Goal: Information Seeking & Learning: Learn about a topic

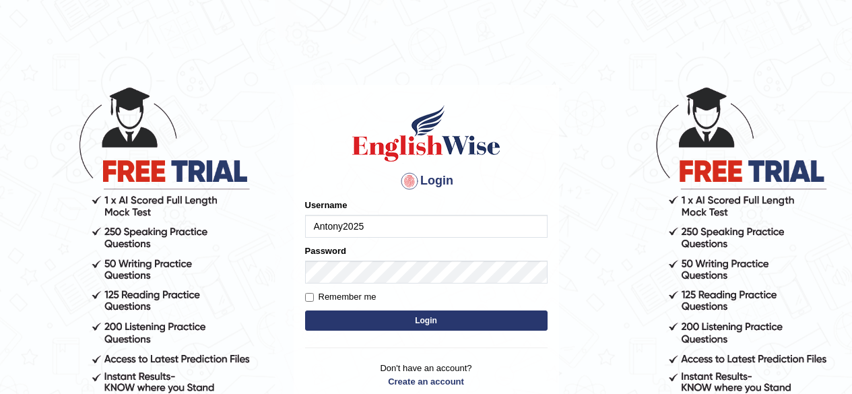
click at [395, 225] on input "Antony2025" at bounding box center [426, 226] width 243 height 23
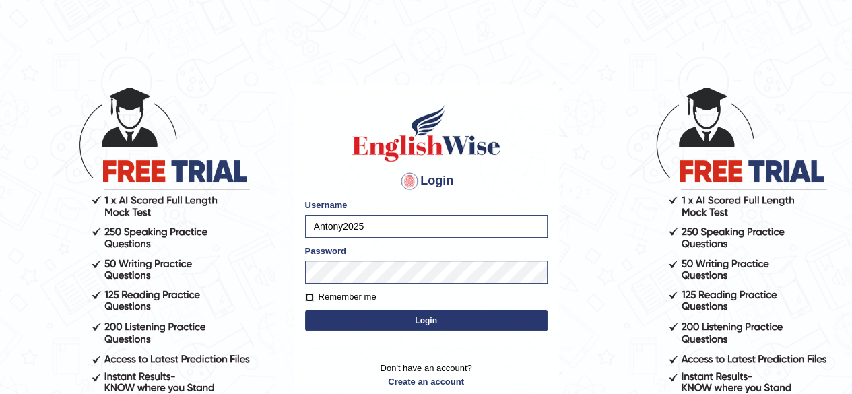
click at [308, 298] on input "Remember me" at bounding box center [309, 297] width 9 height 9
checkbox input "true"
click at [364, 318] on button "Login" at bounding box center [426, 321] width 243 height 20
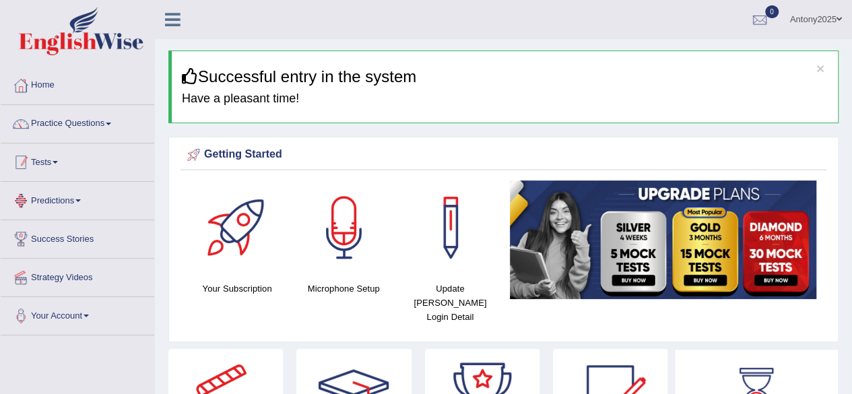
click at [62, 168] on link "Tests" at bounding box center [78, 161] width 154 height 34
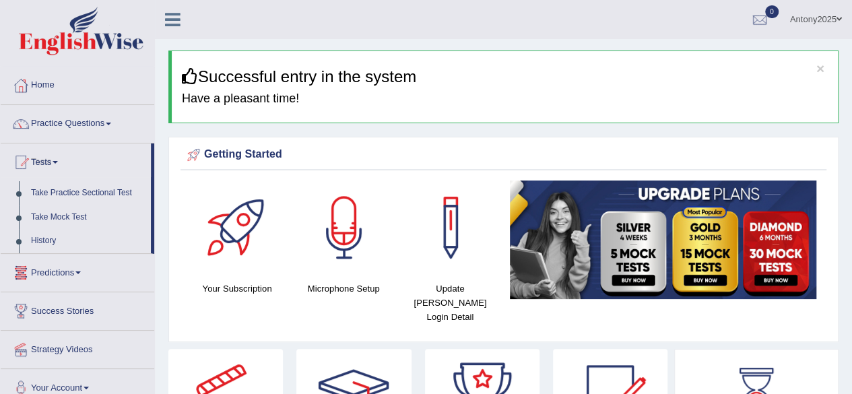
click at [77, 272] on link "Predictions" at bounding box center [78, 271] width 154 height 34
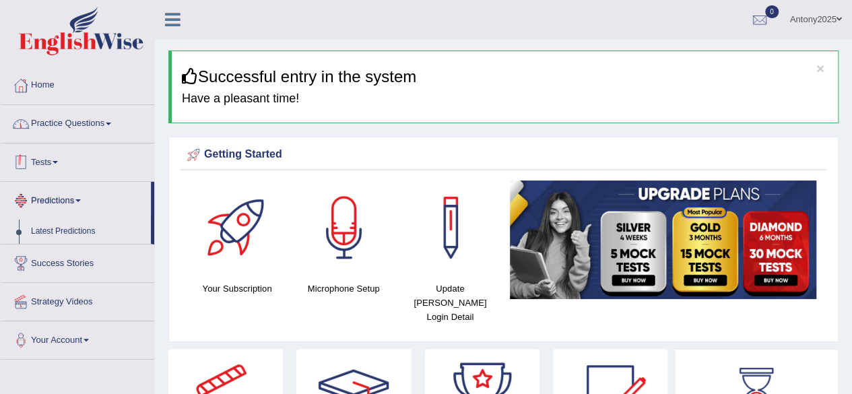
click at [75, 124] on link "Practice Questions" at bounding box center [78, 122] width 154 height 34
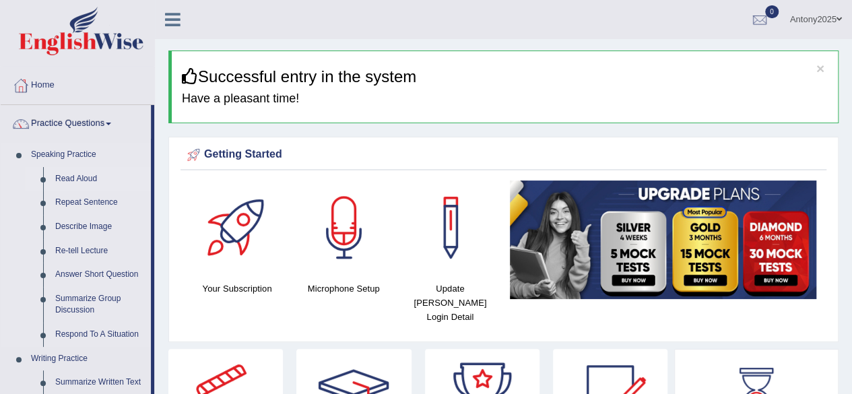
click at [82, 177] on link "Read Aloud" at bounding box center [100, 179] width 102 height 24
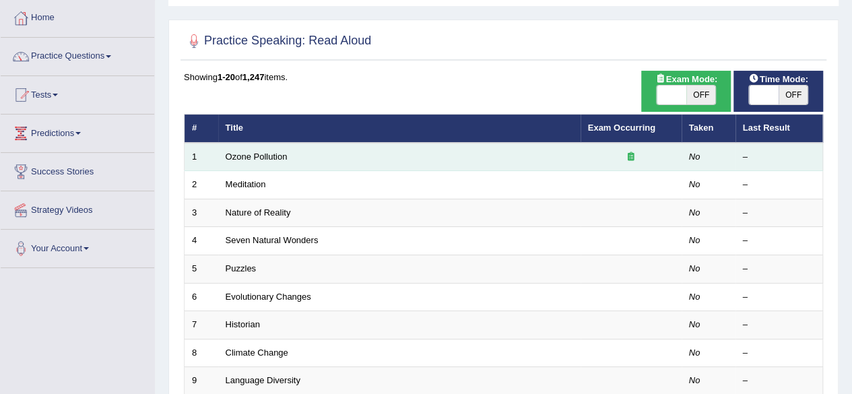
click at [632, 154] on icon at bounding box center [631, 156] width 7 height 9
click at [272, 153] on link "Ozone Pollution" at bounding box center [257, 157] width 62 height 10
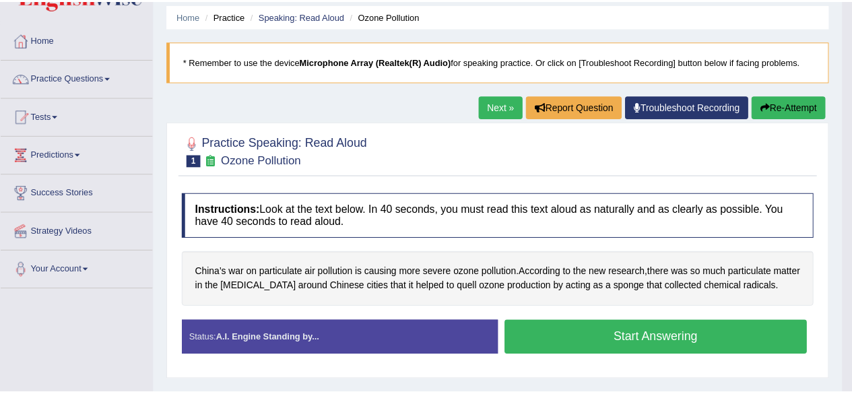
scroll to position [67, 0]
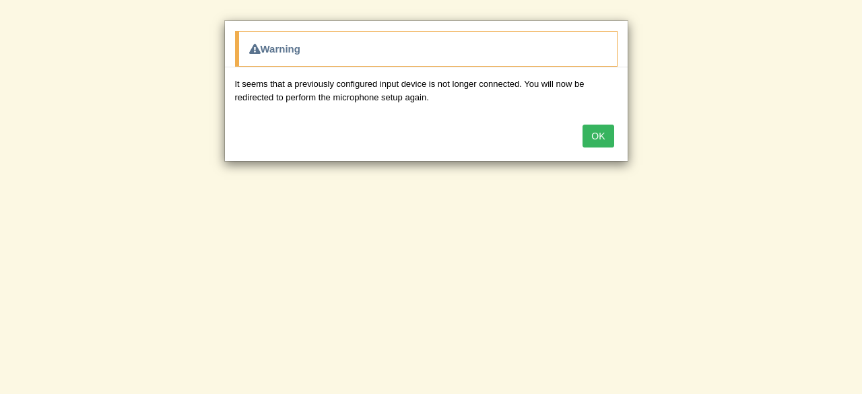
click at [598, 131] on button "OK" at bounding box center [598, 136] width 31 height 23
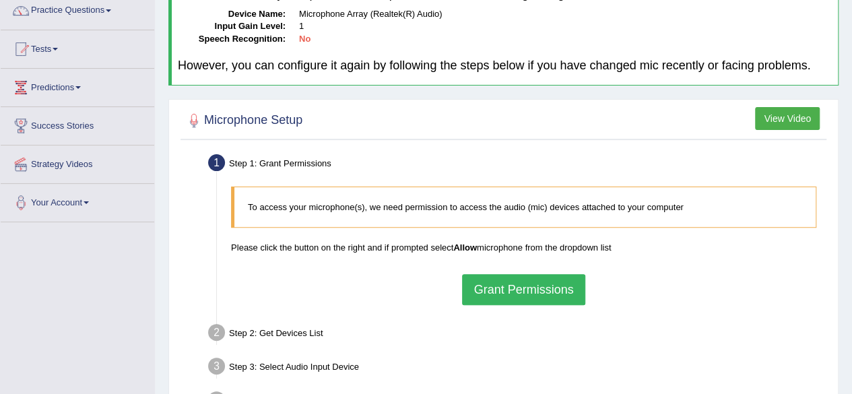
scroll to position [135, 0]
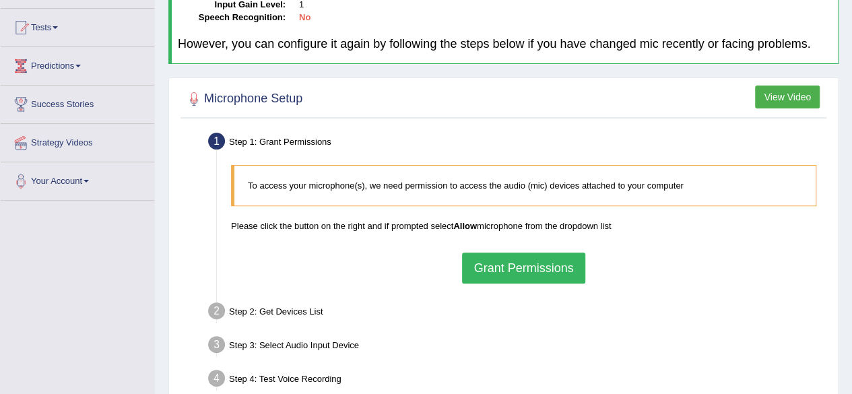
click at [542, 274] on button "Grant Permissions" at bounding box center [523, 268] width 123 height 31
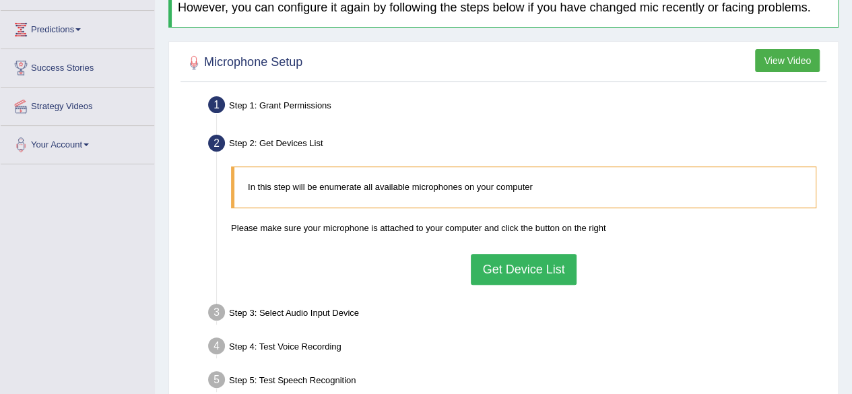
scroll to position [202, 0]
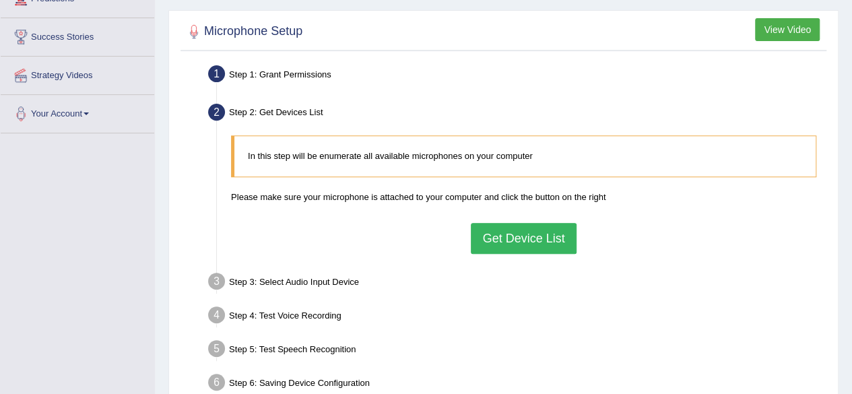
click at [537, 235] on button "Get Device List" at bounding box center [523, 238] width 105 height 31
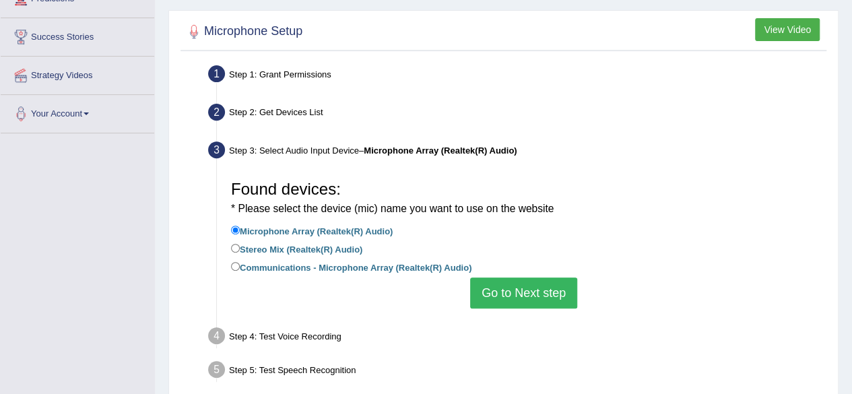
click at [524, 290] on button "Go to Next step" at bounding box center [523, 293] width 107 height 31
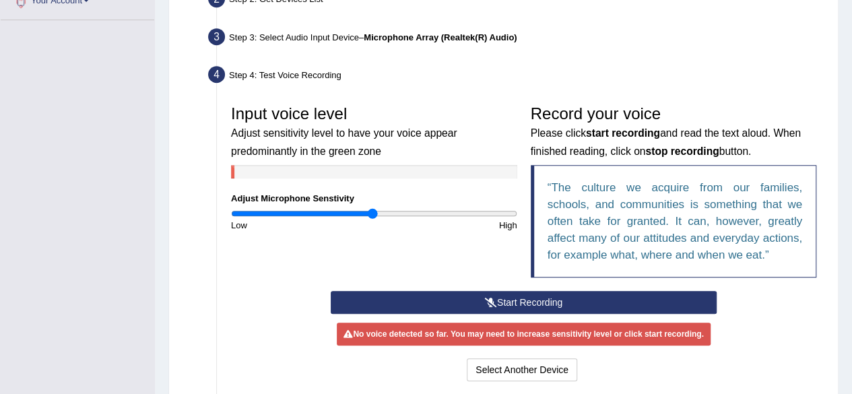
scroll to position [337, 0]
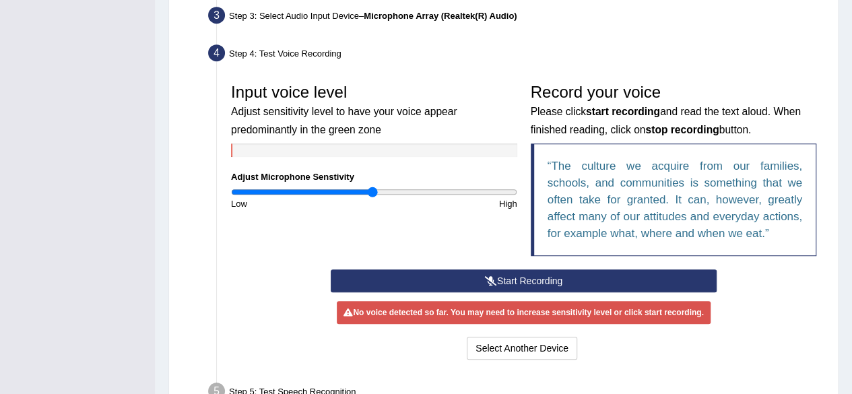
click at [528, 282] on button "Start Recording" at bounding box center [524, 280] width 386 height 23
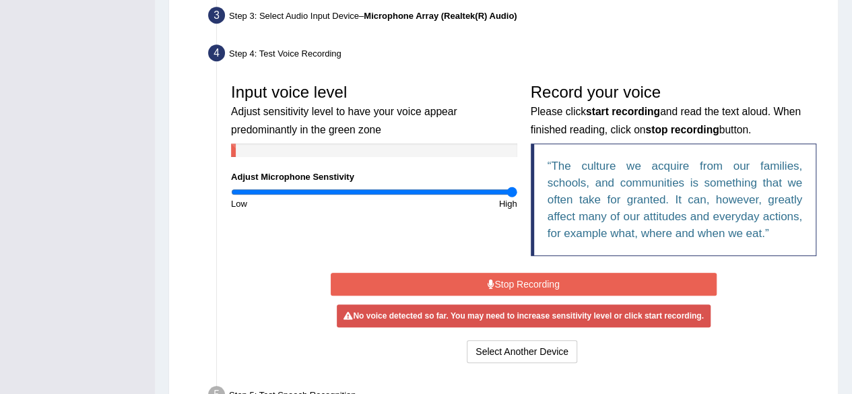
drag, startPoint x: 373, startPoint y: 190, endPoint x: 538, endPoint y: 189, distance: 165.1
type input "2"
click at [517, 188] on input "range" at bounding box center [374, 192] width 286 height 11
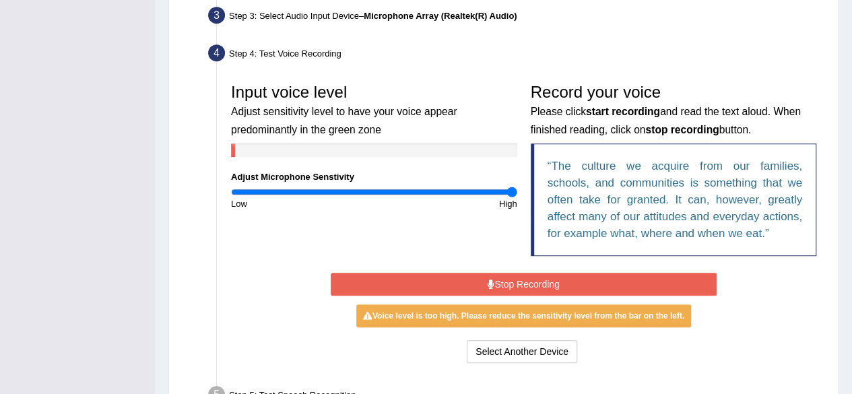
click at [545, 286] on button "Stop Recording" at bounding box center [524, 284] width 386 height 23
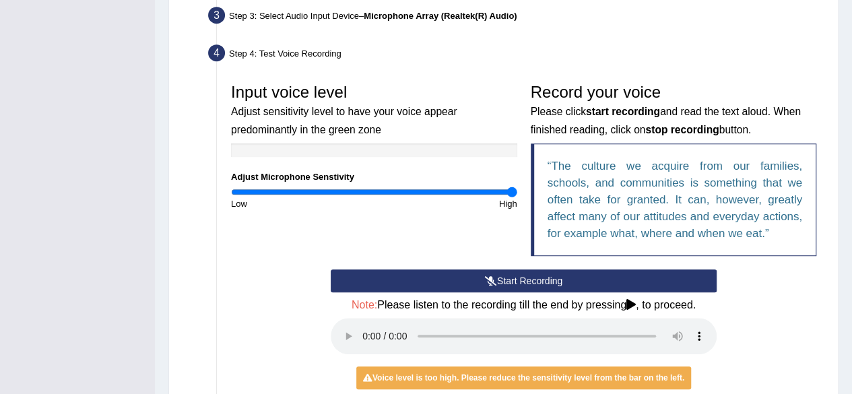
click at [633, 303] on icon at bounding box center [631, 304] width 9 height 11
click at [749, 308] on div "Start Recording Stop Recording Note: Please listen to the recording till the en…" at bounding box center [523, 348] width 599 height 159
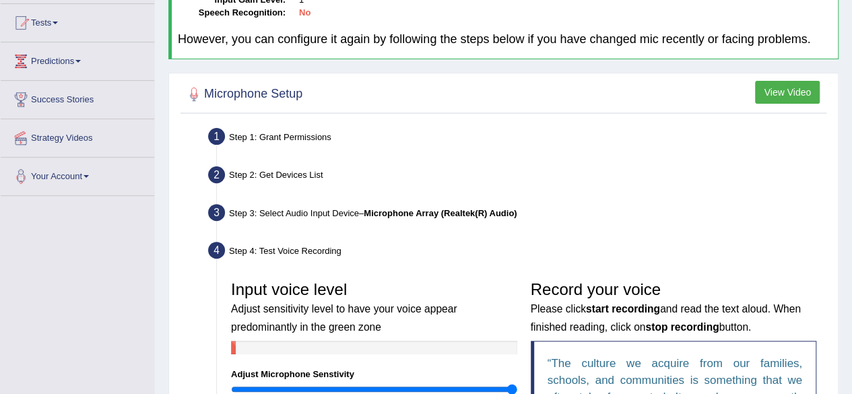
scroll to position [44, 0]
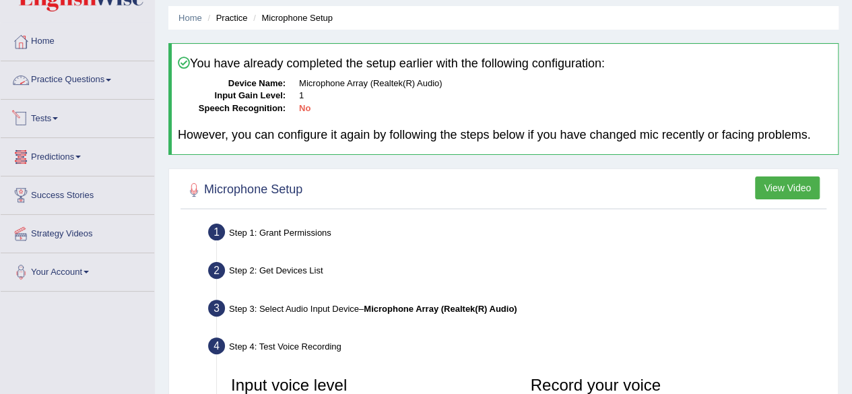
click at [127, 75] on link "Practice Questions" at bounding box center [78, 78] width 154 height 34
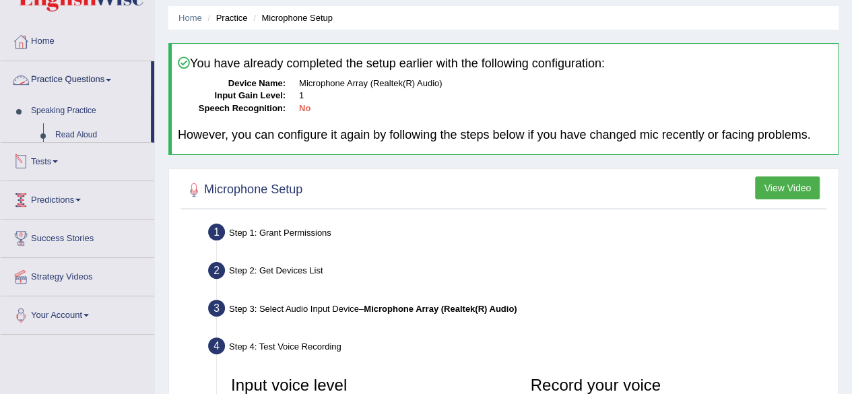
click at [111, 79] on span at bounding box center [108, 80] width 5 height 3
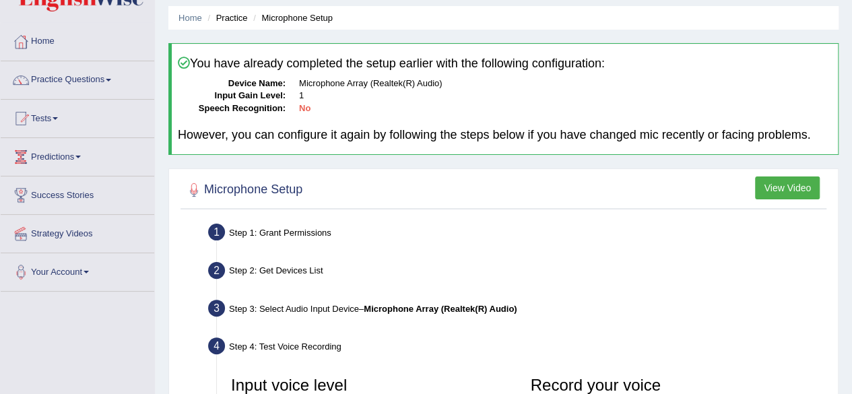
click at [88, 87] on link "Practice Questions" at bounding box center [78, 78] width 154 height 34
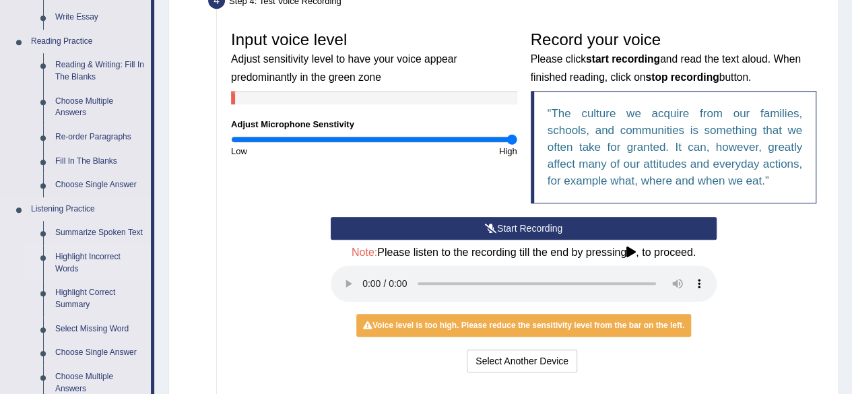
scroll to position [524, 0]
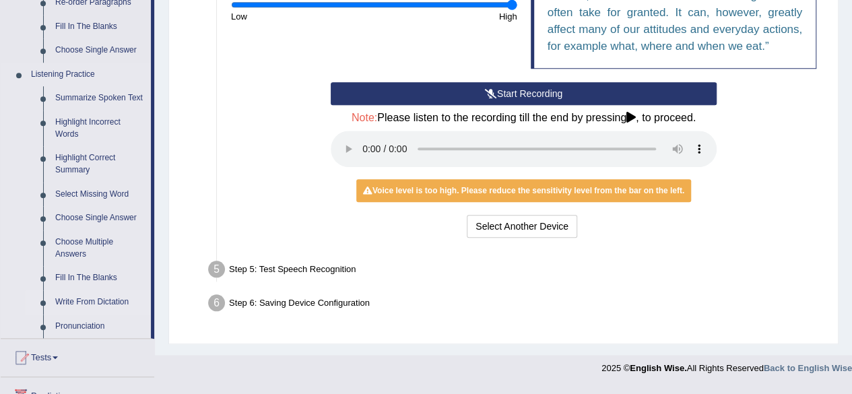
click at [104, 306] on link "Write From Dictation" at bounding box center [100, 302] width 102 height 24
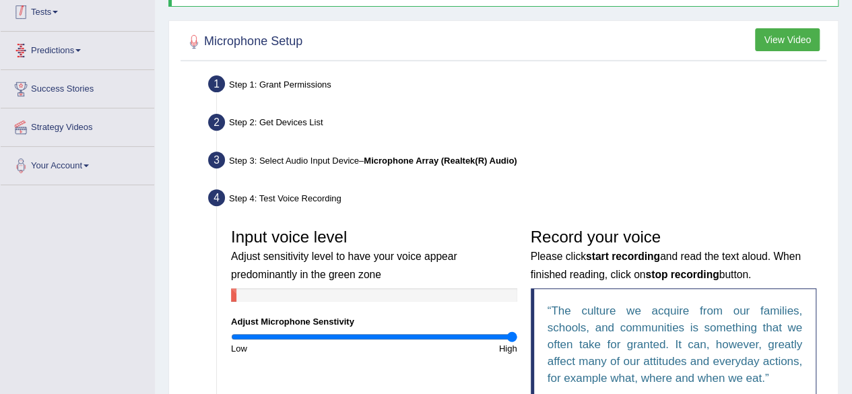
scroll to position [193, 0]
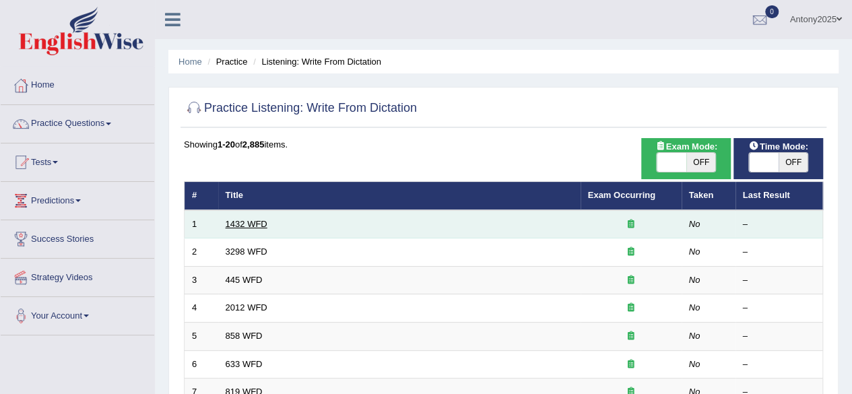
click at [240, 226] on link "1432 WFD" at bounding box center [247, 224] width 42 height 10
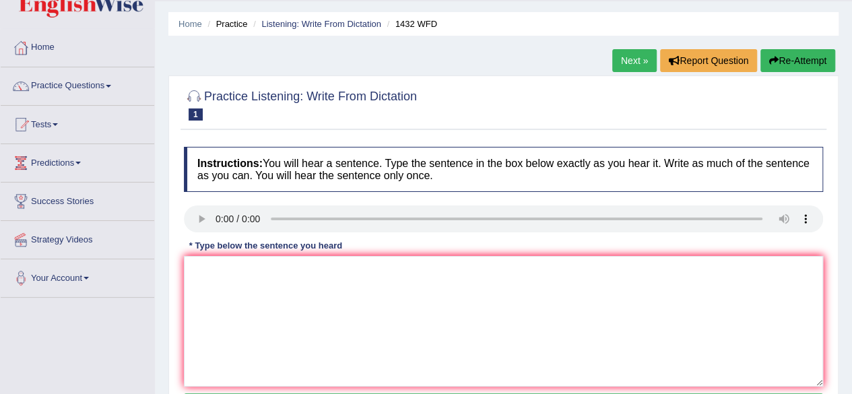
scroll to position [67, 0]
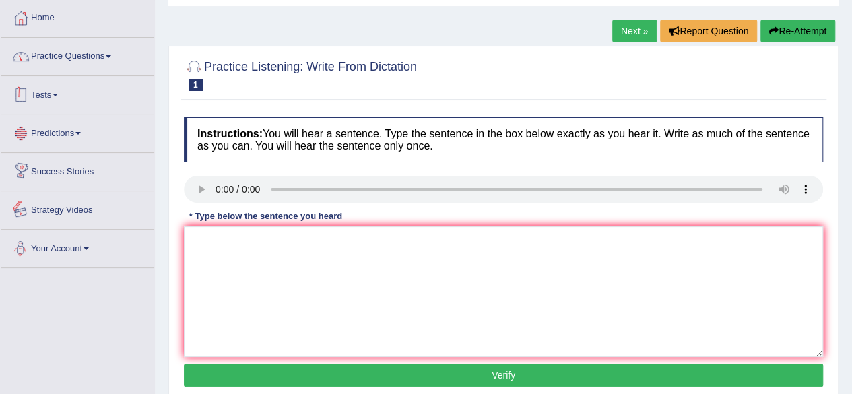
click at [78, 57] on link "Practice Questions" at bounding box center [78, 55] width 154 height 34
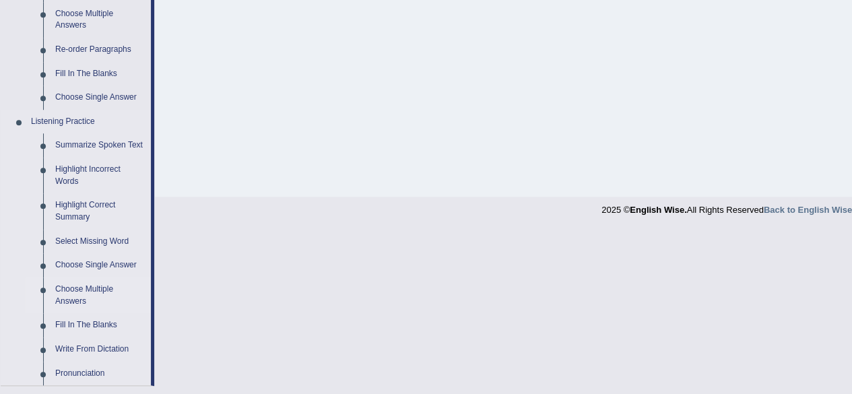
scroll to position [539, 0]
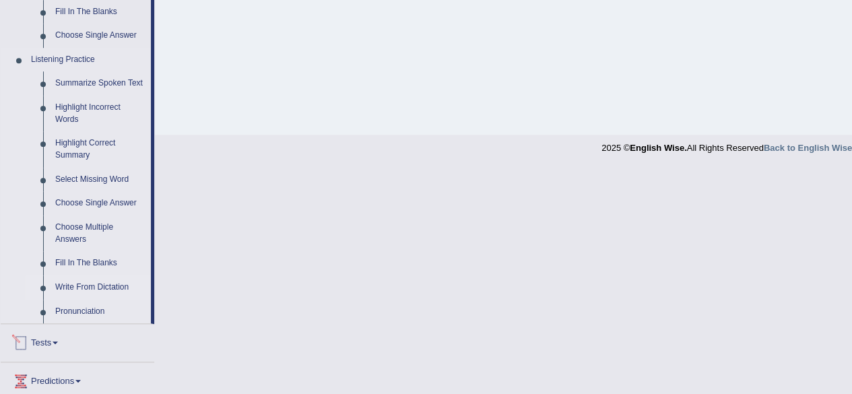
click at [116, 290] on link "Write From Dictation" at bounding box center [100, 288] width 102 height 24
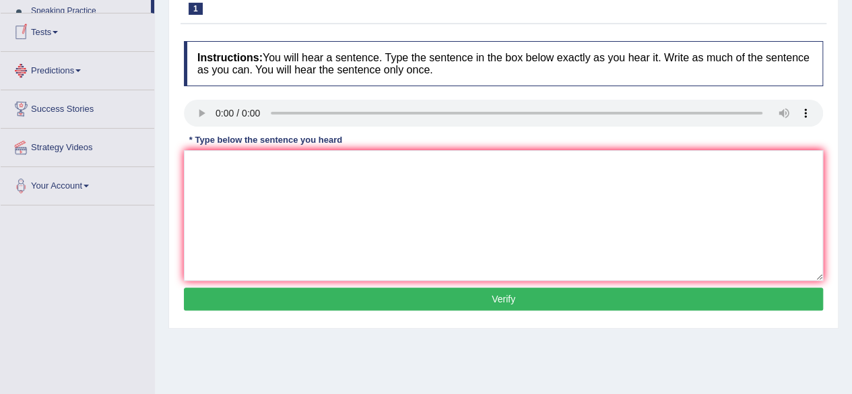
scroll to position [193, 0]
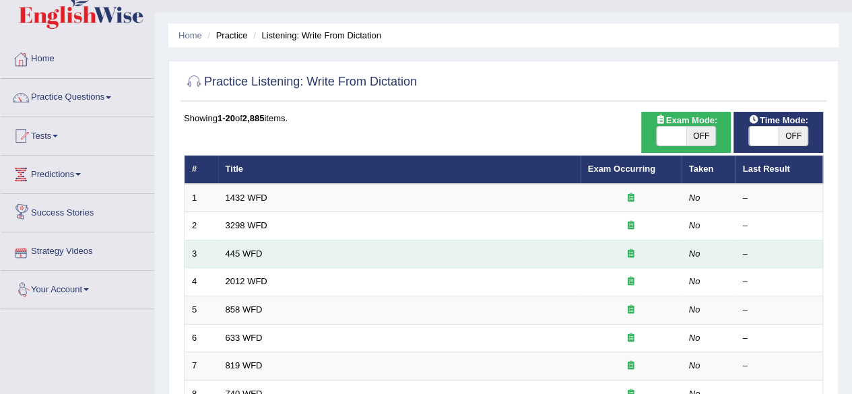
scroll to position [67, 0]
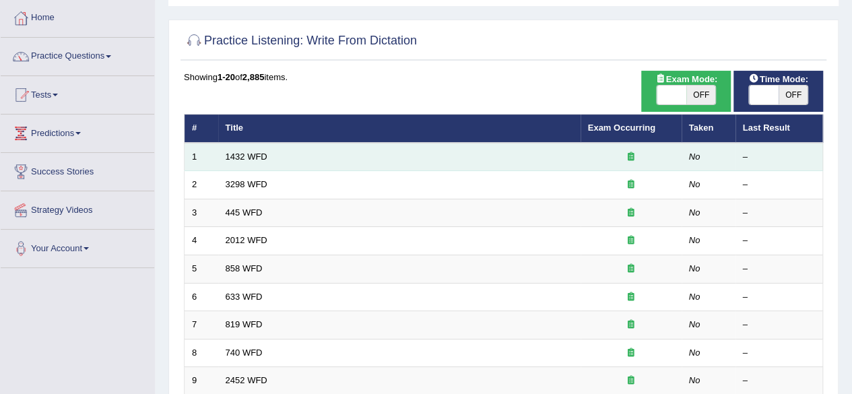
click at [241, 161] on td "1432 WFD" at bounding box center [399, 157] width 362 height 28
click at [262, 156] on link "1432 WFD" at bounding box center [247, 157] width 42 height 10
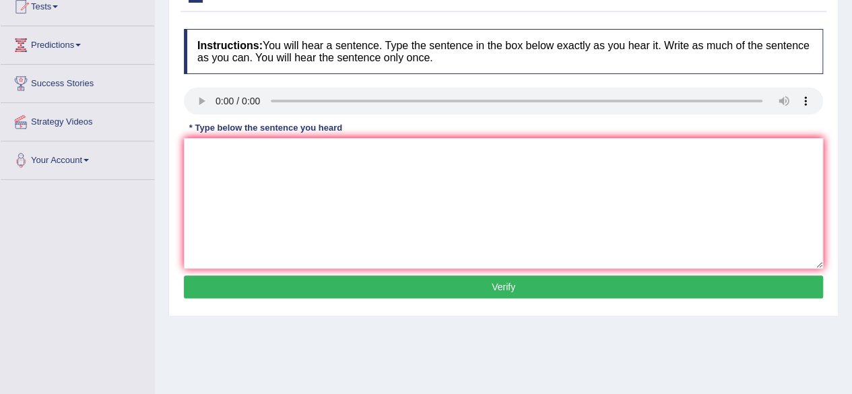
scroll to position [135, 0]
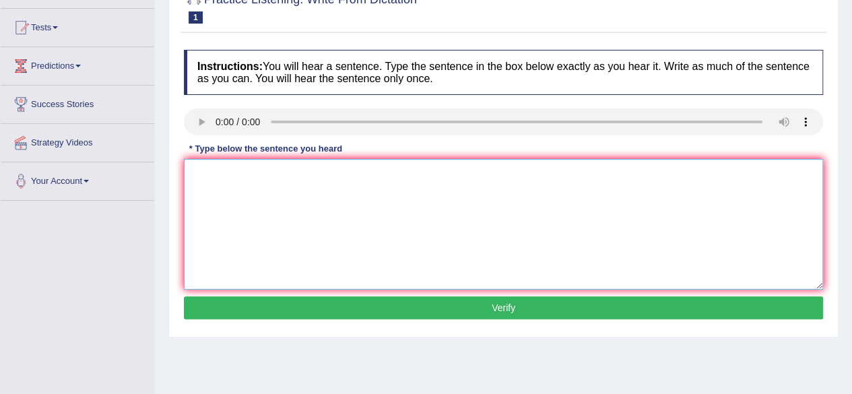
click at [299, 170] on textarea at bounding box center [503, 224] width 639 height 131
click at [197, 171] on textarea "more physical activity is benefecial for your health" at bounding box center [503, 224] width 639 height 131
click at [424, 177] on textarea "More physical activity is benefecial for your health" at bounding box center [503, 224] width 639 height 131
type textarea "More physical activity is benefecial for your health."
click at [494, 309] on button "Verify" at bounding box center [503, 307] width 639 height 23
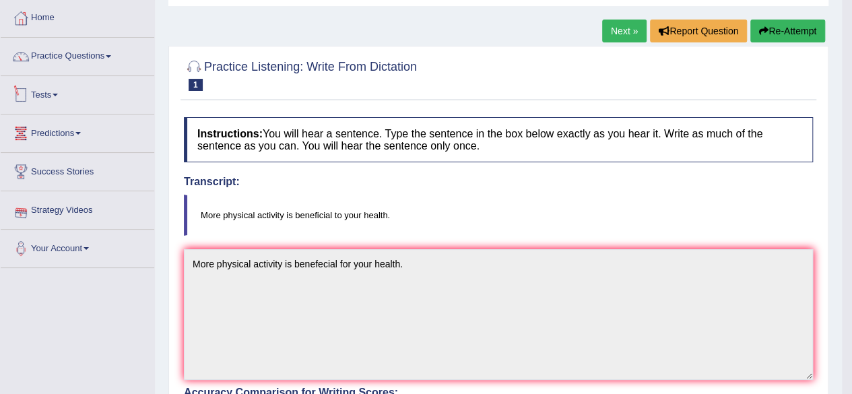
scroll to position [0, 0]
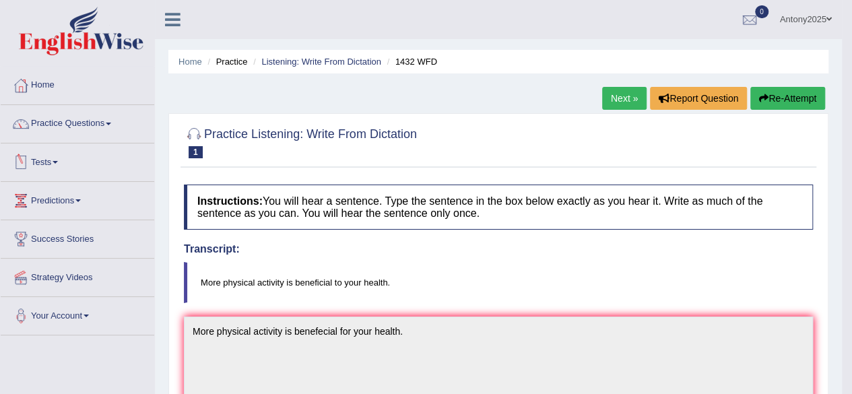
click at [94, 129] on link "Practice Questions" at bounding box center [78, 122] width 154 height 34
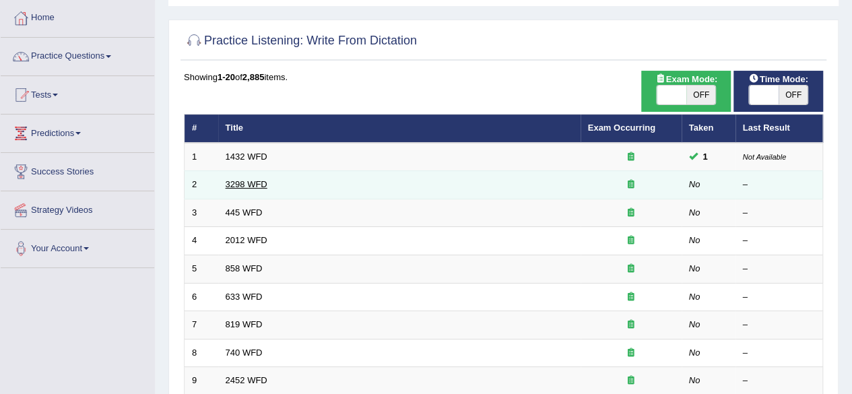
click at [259, 183] on link "3298 WFD" at bounding box center [247, 184] width 42 height 10
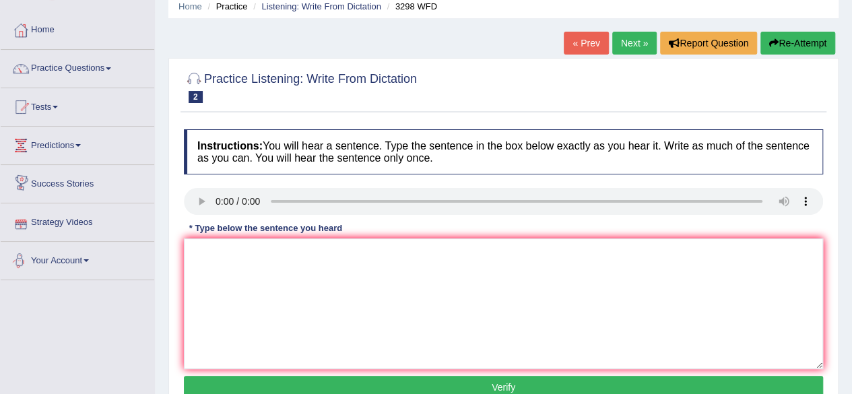
scroll to position [67, 0]
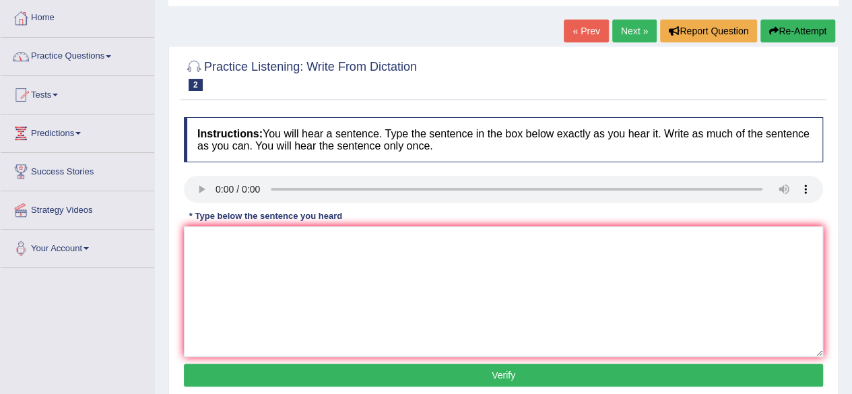
click at [113, 60] on link "Practice Questions" at bounding box center [78, 55] width 154 height 34
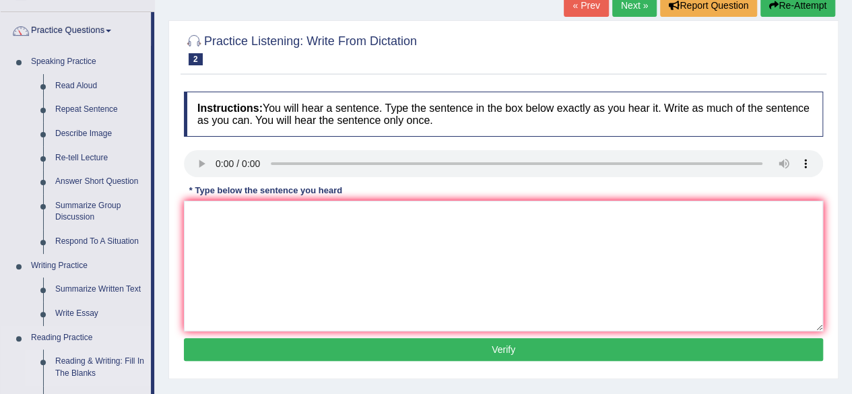
scroll to position [0, 0]
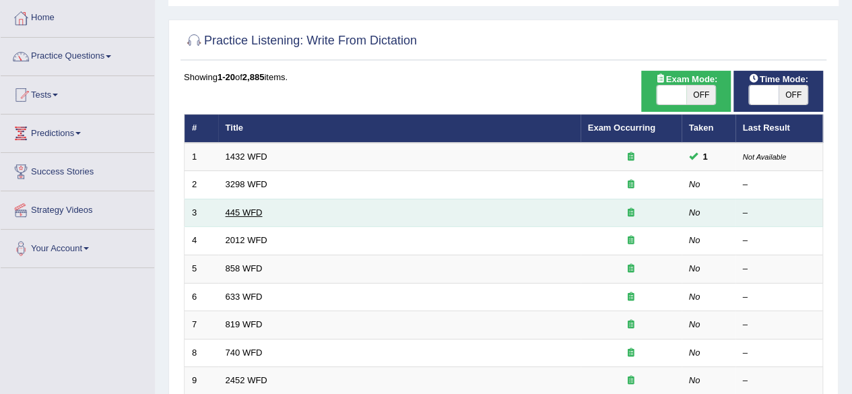
click at [240, 208] on link "445 WFD" at bounding box center [244, 213] width 37 height 10
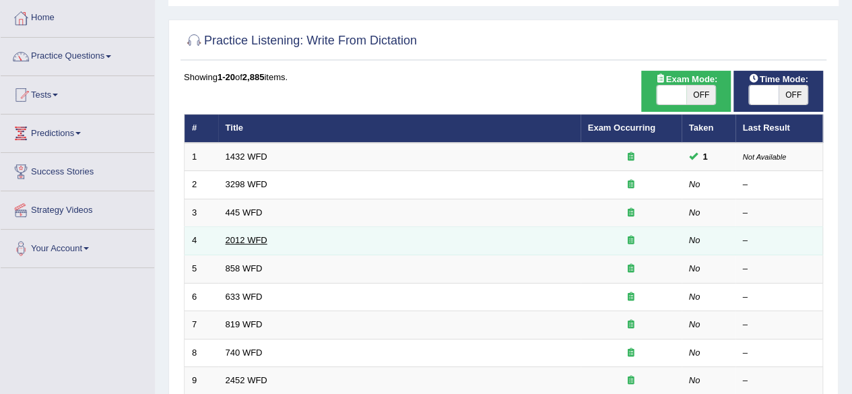
click at [252, 237] on link "2012 WFD" at bounding box center [247, 240] width 42 height 10
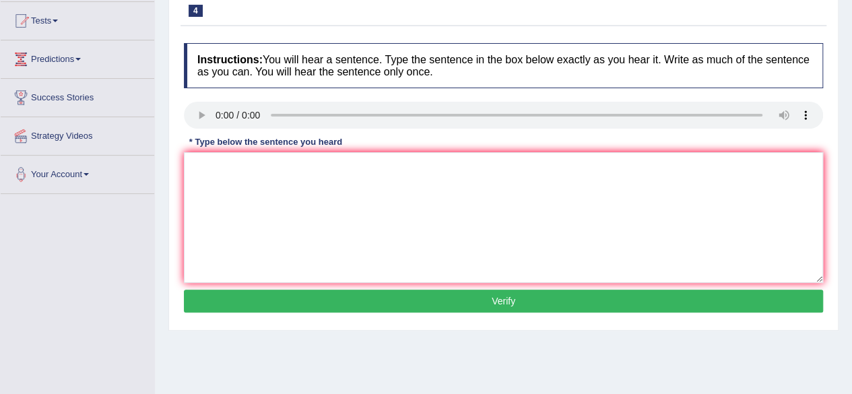
scroll to position [110, 0]
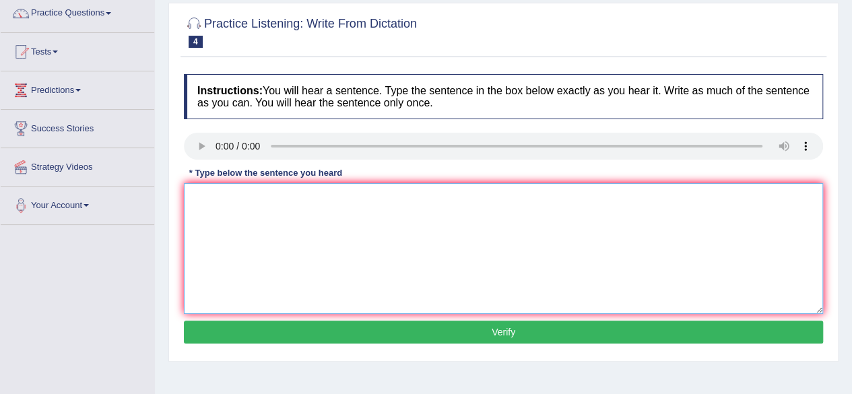
click at [227, 227] on textarea at bounding box center [503, 248] width 639 height 131
click at [372, 195] on textarea "There is a great deal of debate on this topec." at bounding box center [503, 248] width 639 height 131
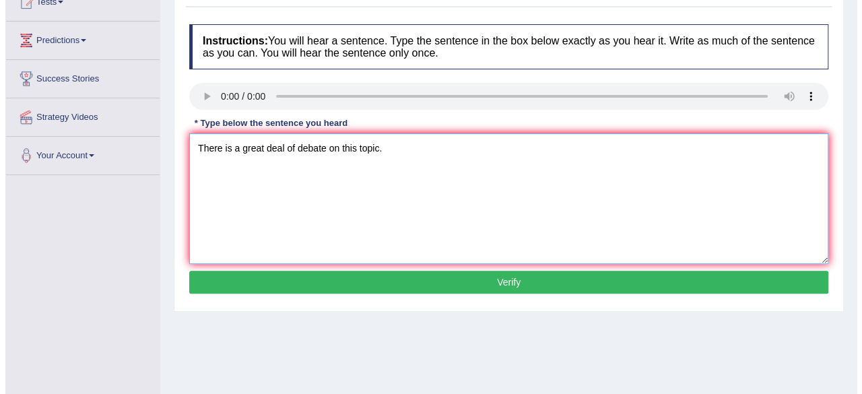
scroll to position [178, 0]
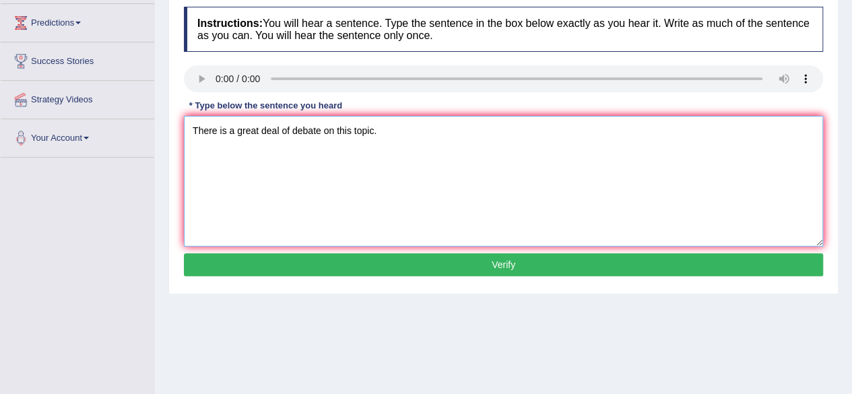
type textarea "There is a great deal of debate on this topic."
click at [471, 266] on button "Verify" at bounding box center [503, 264] width 639 height 23
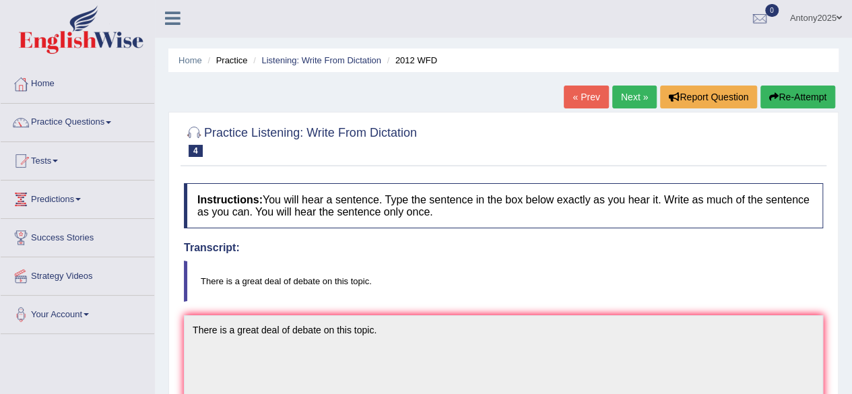
scroll to position [0, 0]
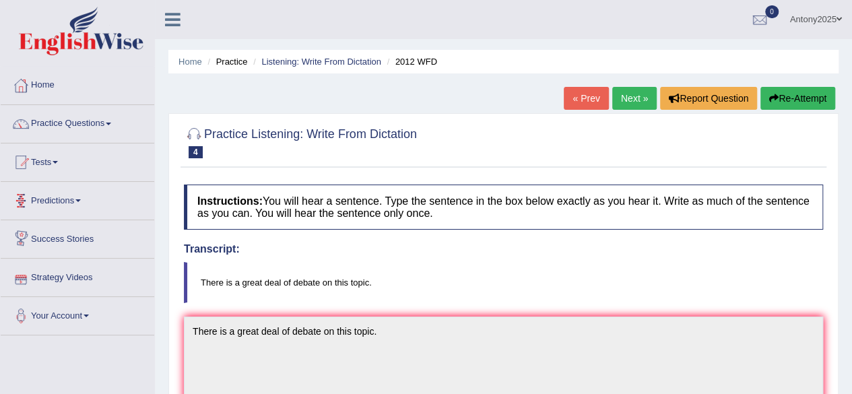
click at [77, 201] on link "Predictions" at bounding box center [78, 199] width 154 height 34
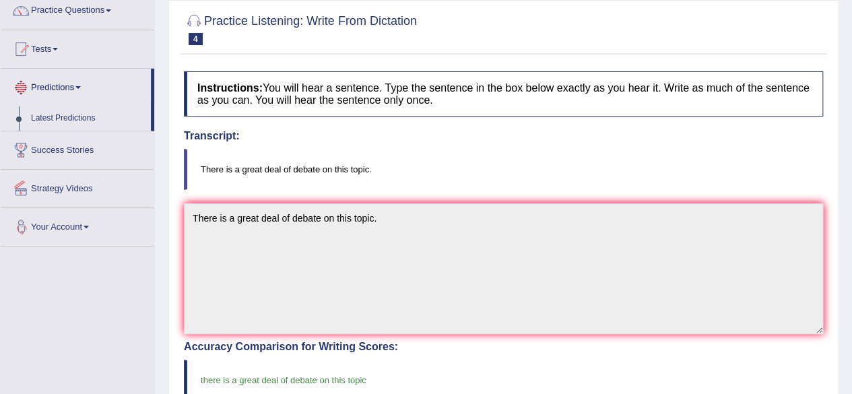
scroll to position [135, 0]
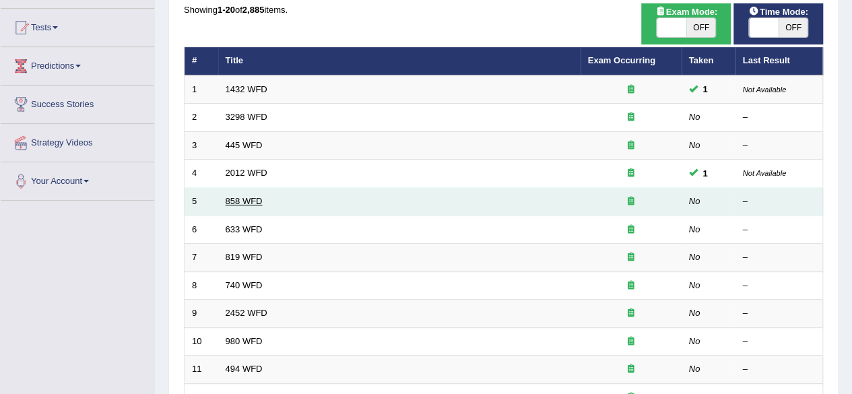
click at [254, 203] on link "858 WFD" at bounding box center [244, 201] width 37 height 10
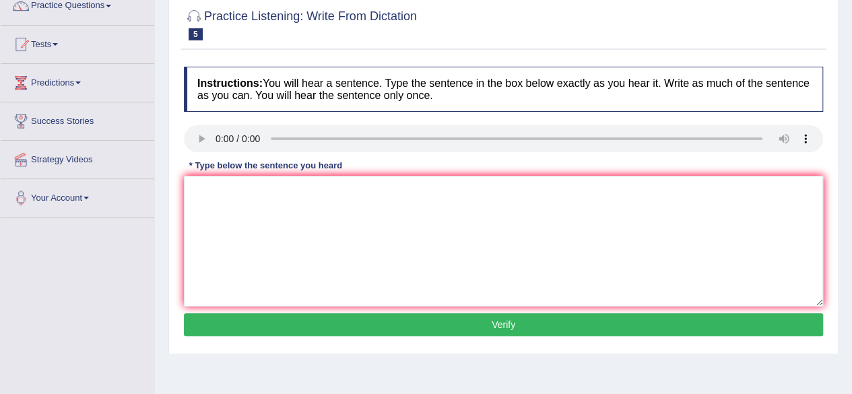
scroll to position [135, 0]
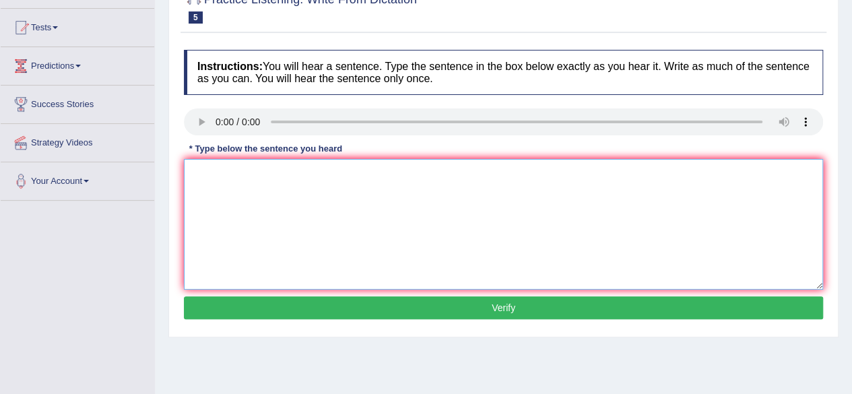
click at [523, 187] on textarea at bounding box center [503, 224] width 639 height 131
type textarea "They hear ship of artifacts interested historians."
click at [597, 306] on button "Verify" at bounding box center [503, 307] width 639 height 23
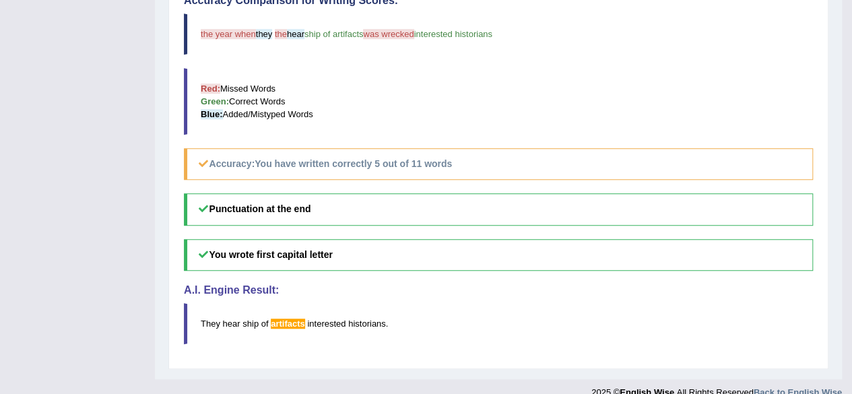
scroll to position [472, 0]
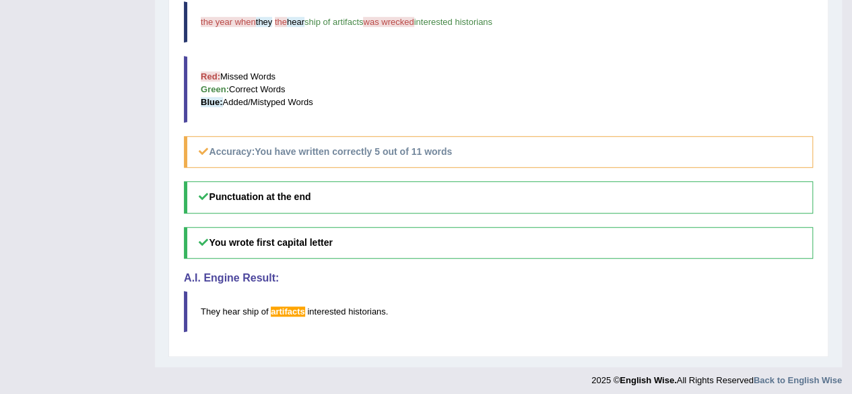
click at [571, 282] on div "Punctuation at the end You wrote first capital letter A.I. Engine Result: They …" at bounding box center [498, 256] width 629 height 150
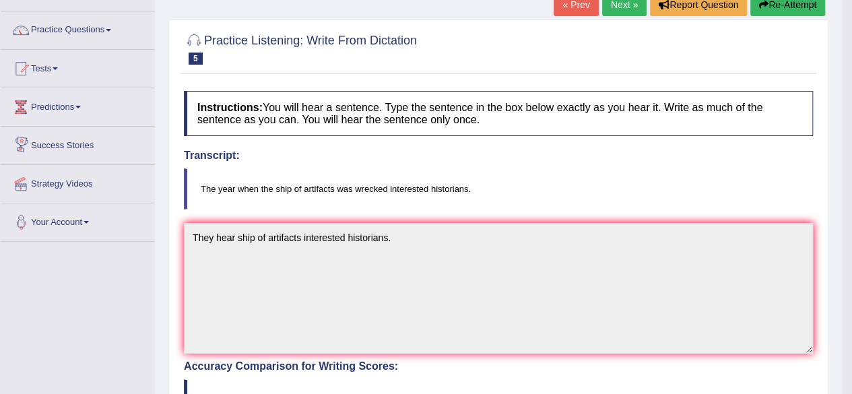
scroll to position [135, 0]
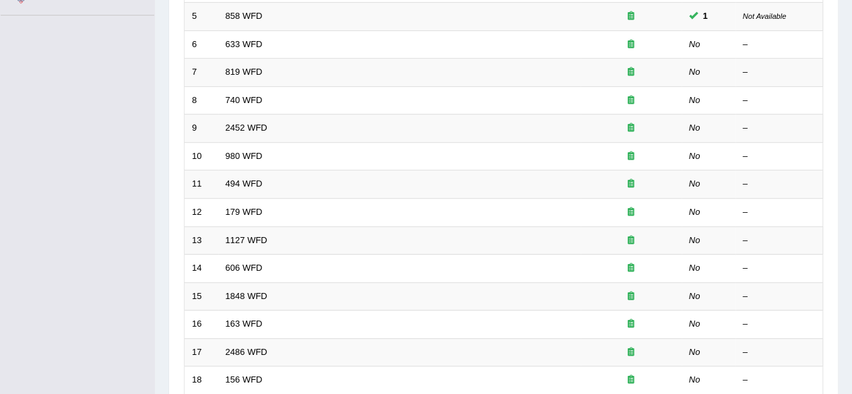
scroll to position [154, 0]
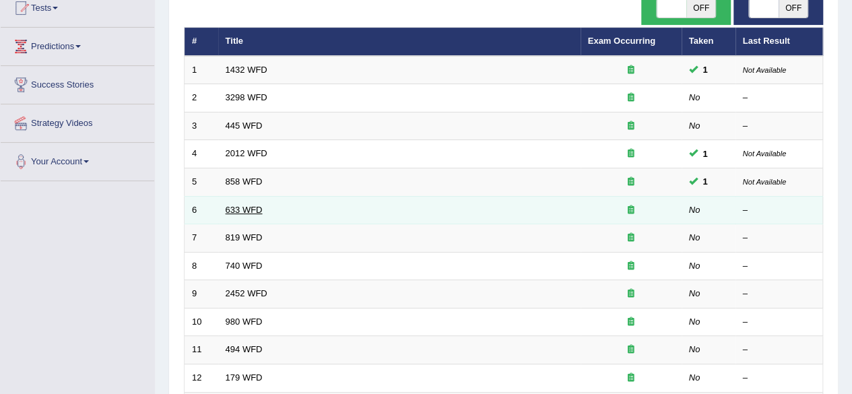
drag, startPoint x: 239, startPoint y: 204, endPoint x: 244, endPoint y: 210, distance: 7.6
click at [239, 205] on link "633 WFD" at bounding box center [244, 210] width 37 height 10
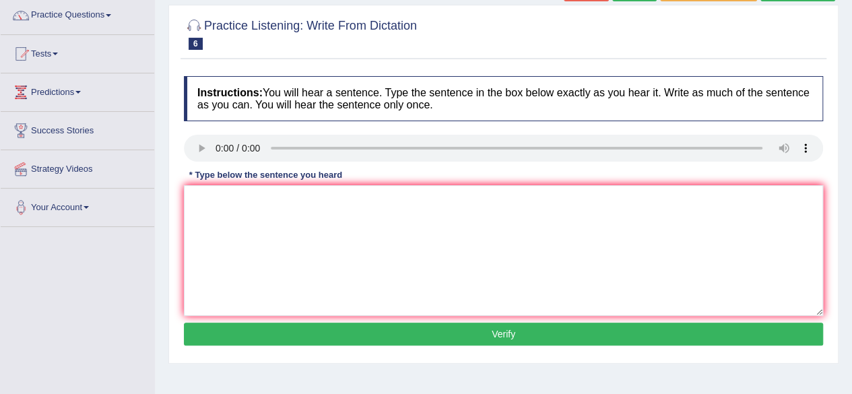
scroll to position [135, 0]
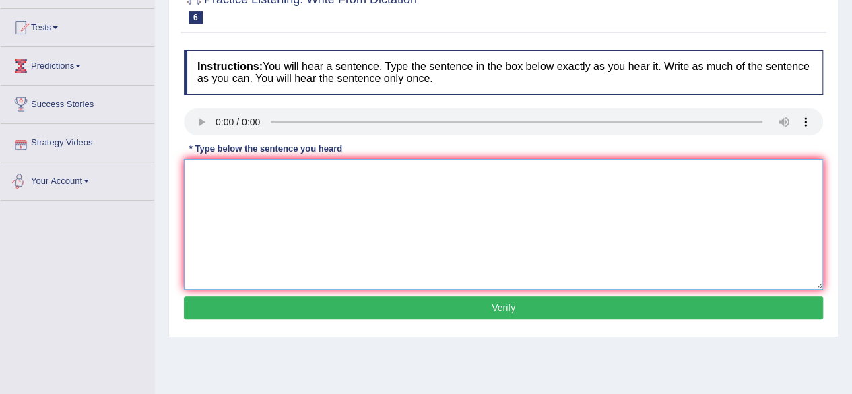
click at [224, 169] on textarea at bounding box center [503, 224] width 639 height 131
type textarea "E"
click at [327, 196] on textarea "Researches shows that excercises makes us feel better." at bounding box center [503, 224] width 639 height 131
click at [460, 197] on textarea "Researches shows that excercises makes us feel better." at bounding box center [503, 224] width 639 height 131
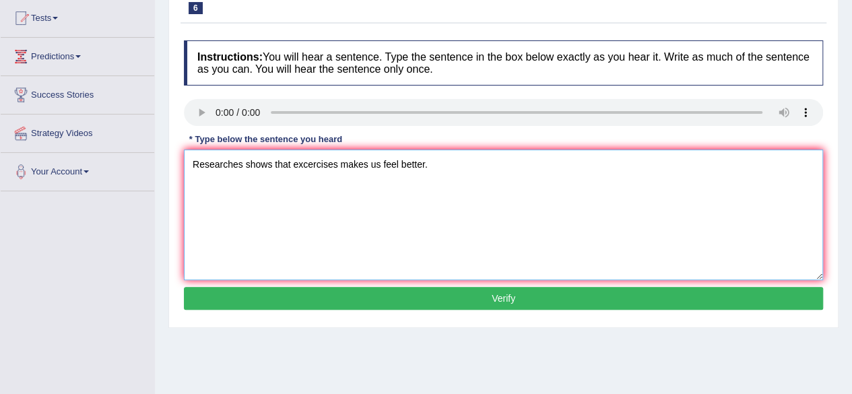
scroll to position [202, 0]
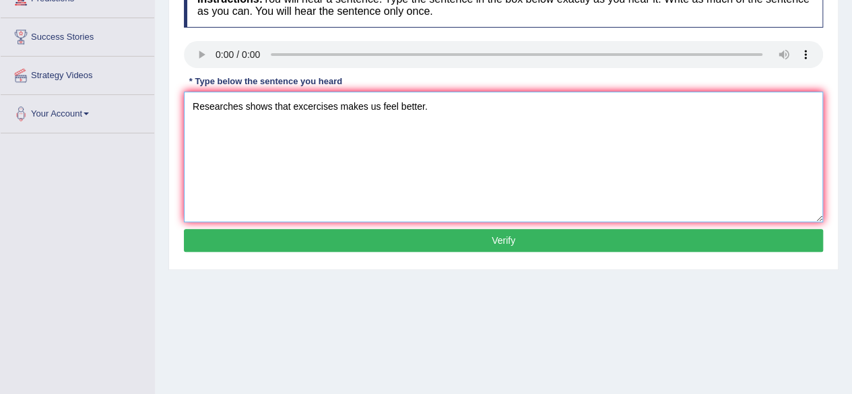
type textarea "Researches shows that excercises makes us feel better."
click at [517, 244] on button "Verify" at bounding box center [503, 240] width 639 height 23
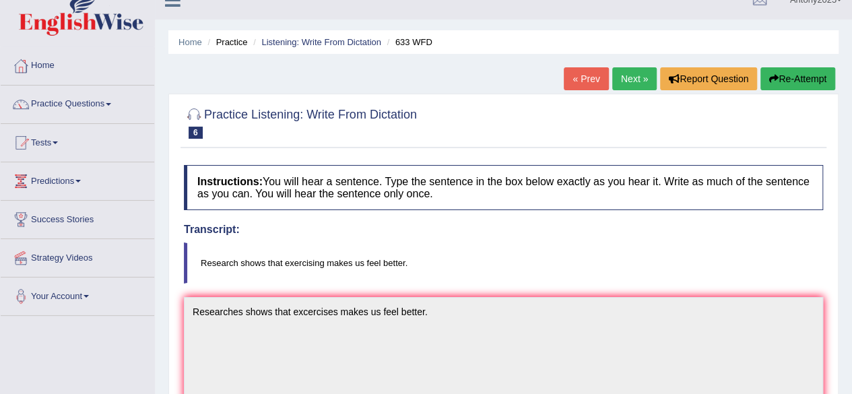
scroll to position [0, 0]
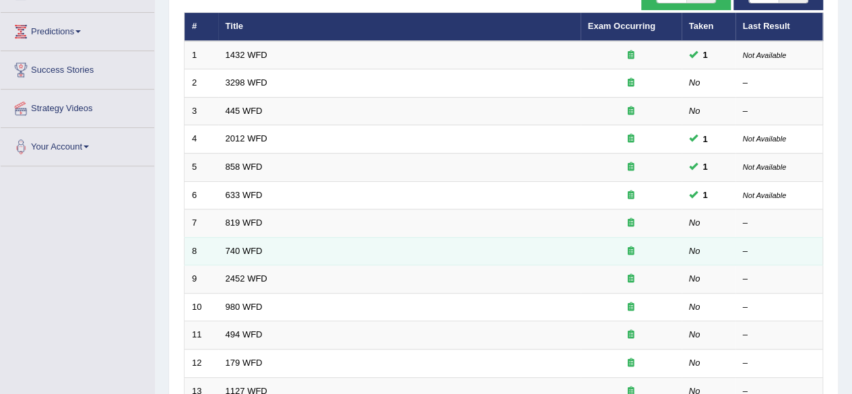
scroll to position [154, 0]
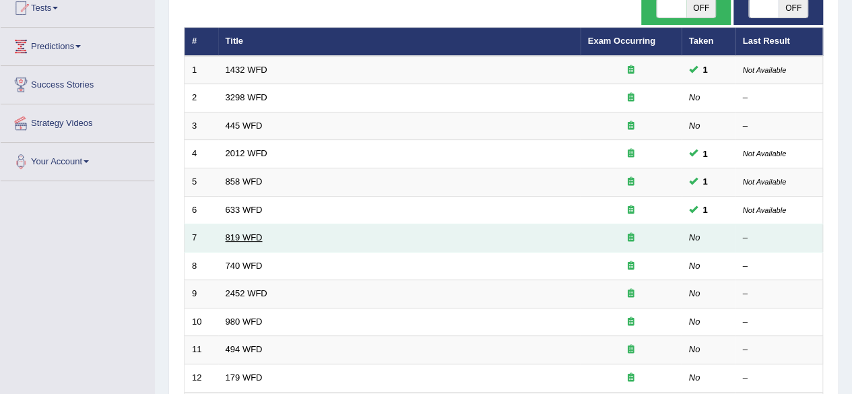
click at [242, 236] on link "819 WFD" at bounding box center [244, 237] width 37 height 10
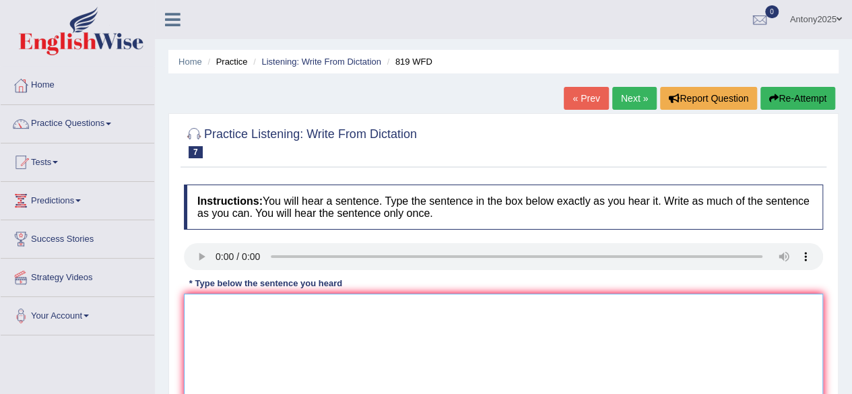
click at [211, 297] on textarea at bounding box center [503, 359] width 639 height 131
click at [265, 309] on textarea "Clienst are able tio continue growing through therir lives." at bounding box center [503, 359] width 639 height 131
click at [402, 309] on textarea "Clienst are able to continue growing through therir lives." at bounding box center [503, 359] width 639 height 131
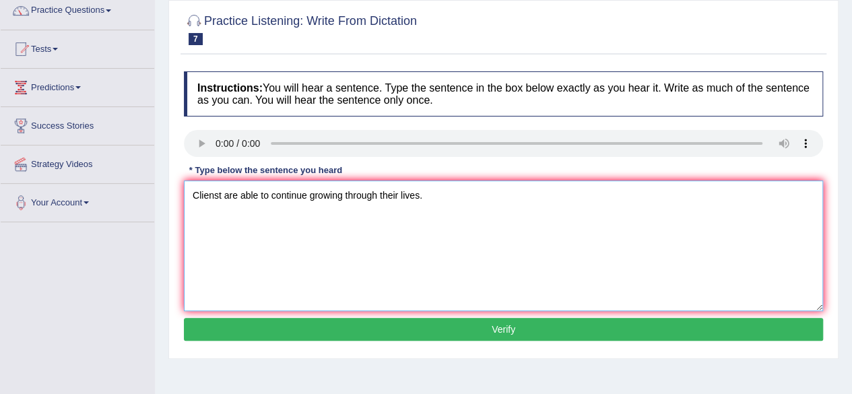
scroll to position [135, 0]
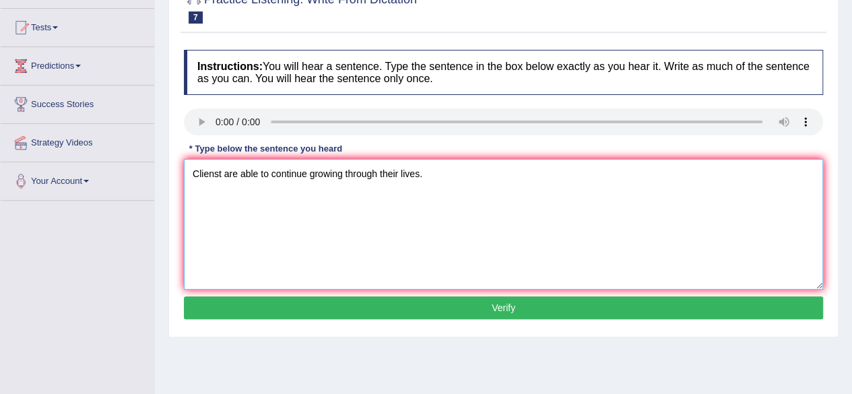
type textarea "Clienst are able to continue growing through their lives."
click at [420, 305] on button "Verify" at bounding box center [503, 307] width 639 height 23
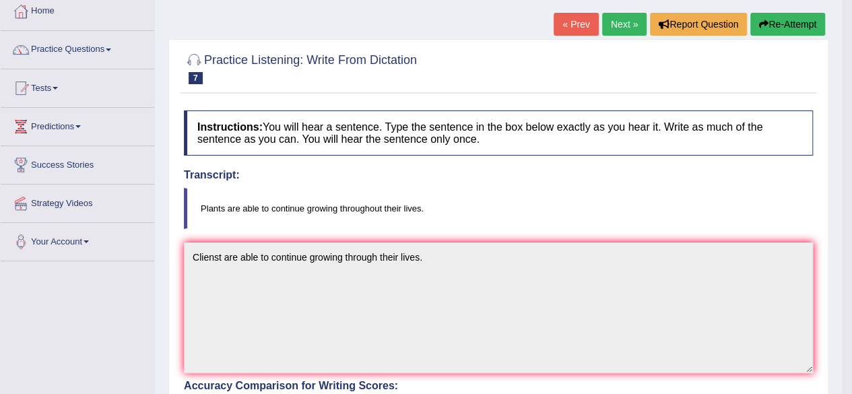
scroll to position [67, 0]
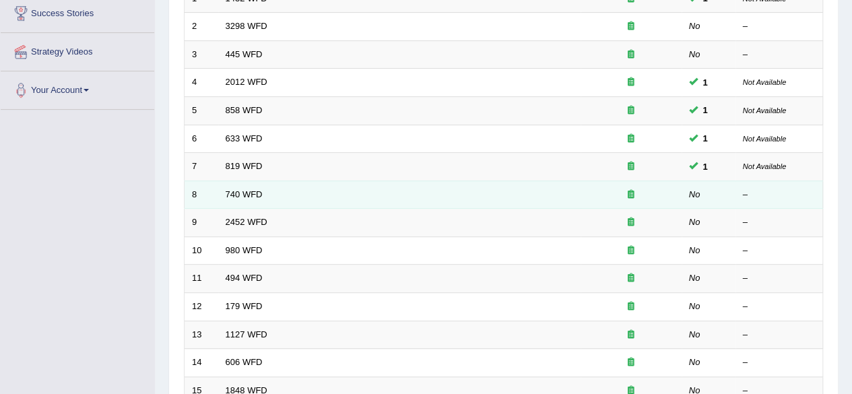
scroll to position [236, 0]
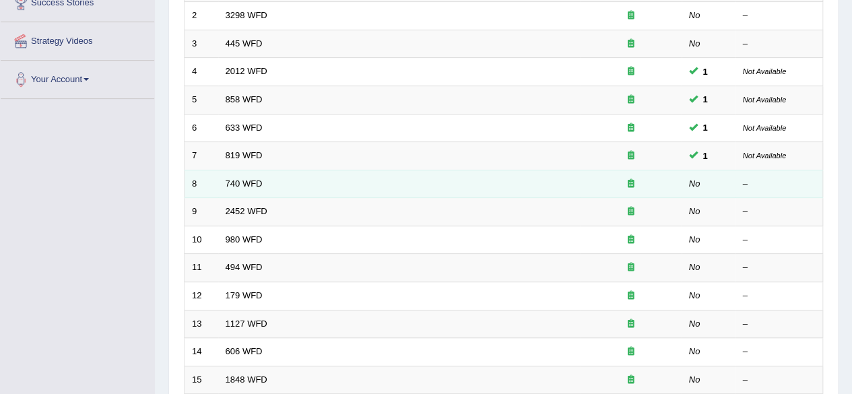
click at [257, 189] on td "740 WFD" at bounding box center [399, 184] width 362 height 28
click at [251, 183] on link "740 WFD" at bounding box center [244, 184] width 37 height 10
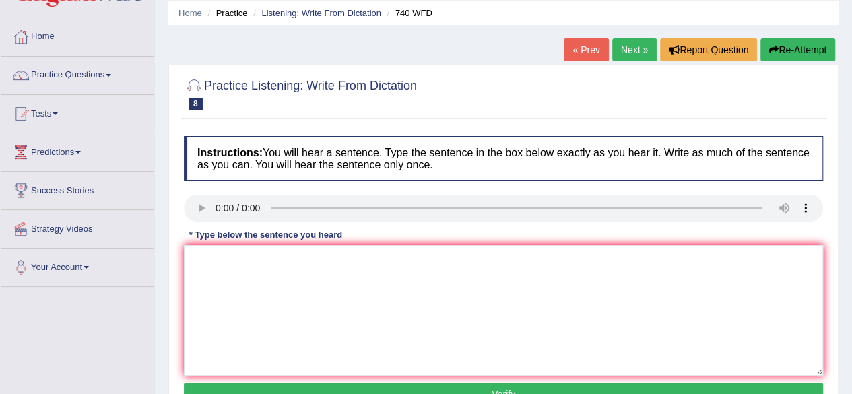
scroll to position [67, 0]
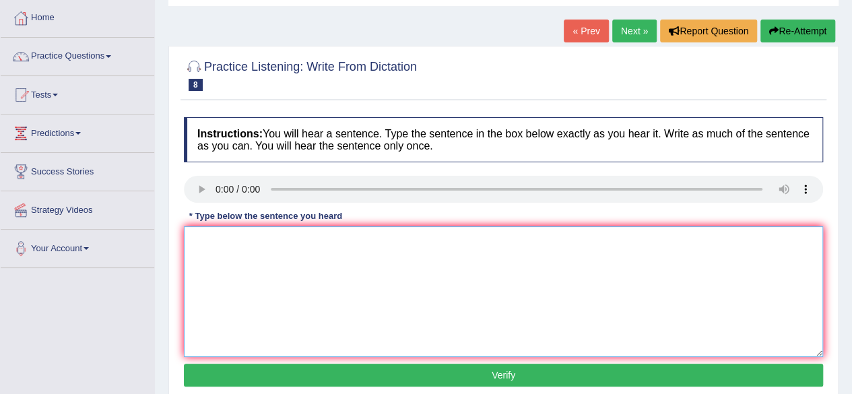
click at [226, 236] on textarea at bounding box center [503, 291] width 639 height 131
click at [395, 239] on textarea "A series observations are carried out in teh classroom" at bounding box center [503, 291] width 639 height 131
click at [415, 259] on textarea "A series observations are carried out in teh class room" at bounding box center [503, 291] width 639 height 131
click at [227, 242] on textarea "A series observations are carried out in teh class room" at bounding box center [503, 291] width 639 height 131
click at [379, 236] on textarea "A series of observations are carried out in teh class room" at bounding box center [503, 291] width 639 height 131
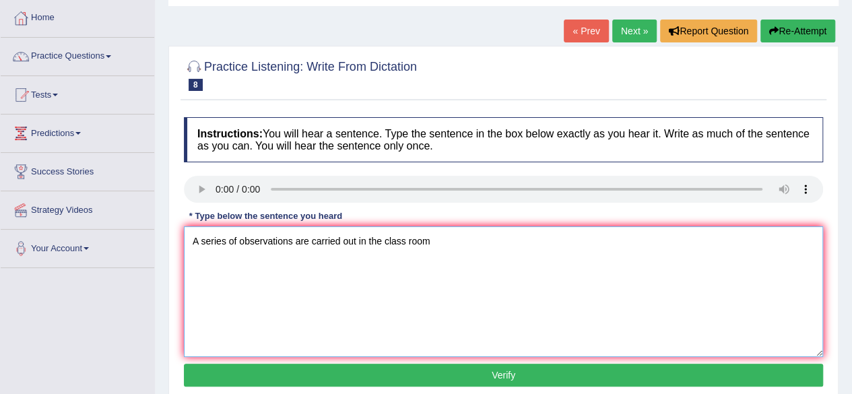
click at [433, 243] on textarea "A series of observations are carried out in the class room" at bounding box center [503, 291] width 639 height 131
type textarea "A series of observations are carried out in the class room."
click at [489, 372] on button "Verify" at bounding box center [503, 375] width 639 height 23
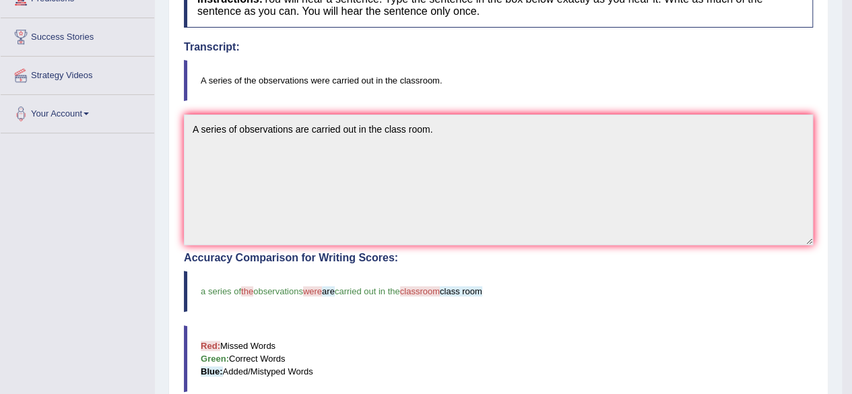
scroll to position [0, 0]
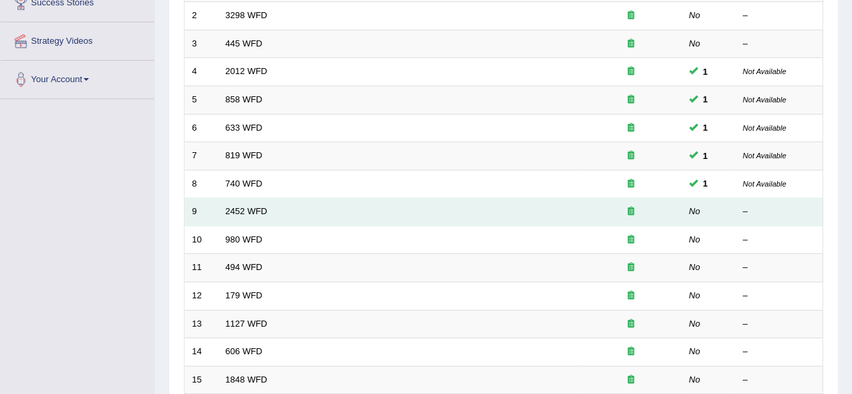
drag, startPoint x: 251, startPoint y: 209, endPoint x: 269, endPoint y: 216, distance: 18.8
click at [251, 209] on link "2452 WFD" at bounding box center [247, 211] width 42 height 10
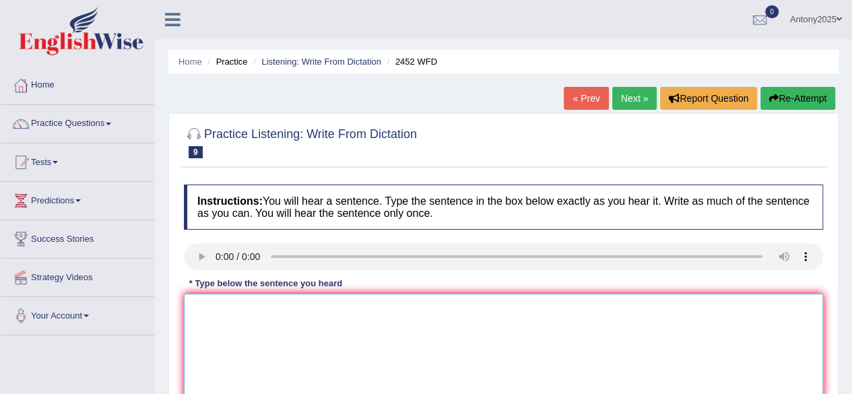
click at [257, 319] on textarea at bounding box center [503, 359] width 639 height 131
click at [224, 304] on textarea at bounding box center [503, 359] width 639 height 131
click at [206, 308] on textarea "It si a debate about the value of Knowledge." at bounding box center [503, 359] width 639 height 131
click at [305, 331] on textarea "It is a debate about the value of Knowledge." at bounding box center [503, 359] width 639 height 131
click at [367, 325] on textarea "It is a debate about the value of Knowledge." at bounding box center [503, 359] width 639 height 131
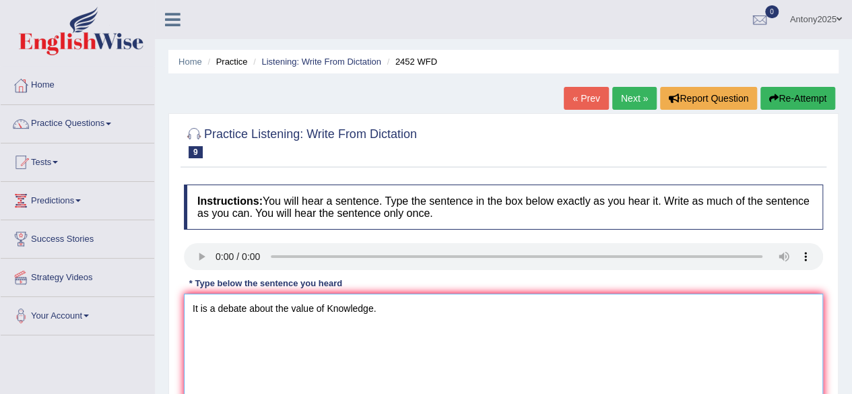
click at [328, 309] on textarea "It is a debate about the value of Knowledge." at bounding box center [503, 359] width 639 height 131
click at [346, 307] on textarea "It is a debate about the value of the Knowledge." at bounding box center [503, 359] width 639 height 131
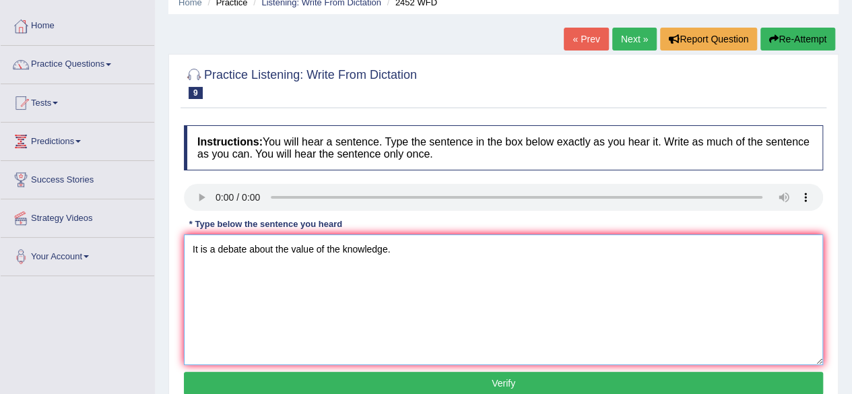
scroll to position [135, 0]
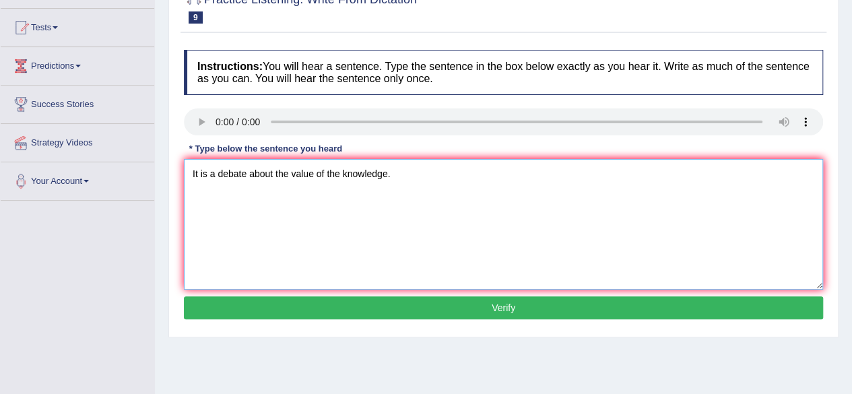
type textarea "It is a debate about the value of the knowledge."
click at [557, 304] on button "Verify" at bounding box center [503, 307] width 639 height 23
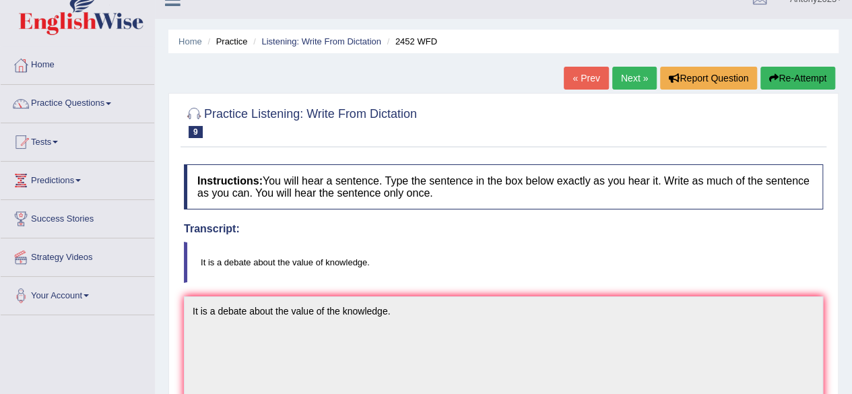
scroll to position [0, 0]
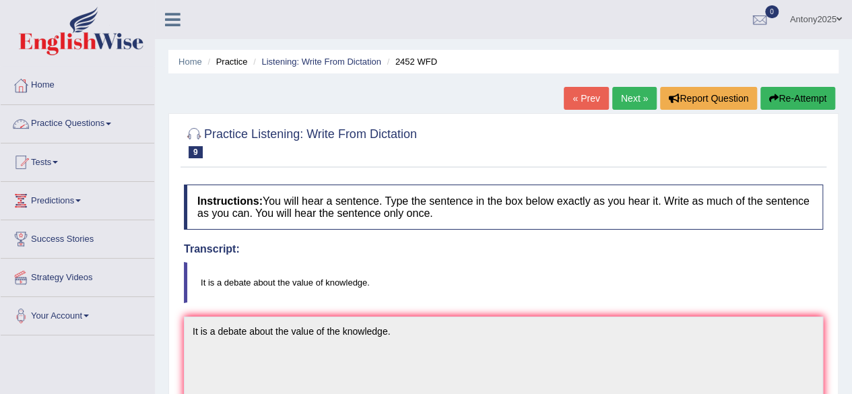
click at [628, 98] on link "Next »" at bounding box center [634, 98] width 44 height 23
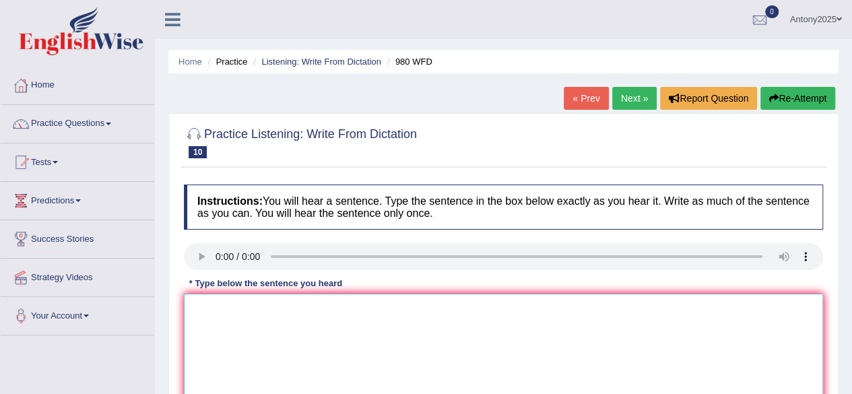
click at [253, 303] on textarea at bounding box center [503, 359] width 639 height 131
click at [224, 307] on textarea "Your ide ahas been discussed and debated in the seminars and tutorials" at bounding box center [503, 359] width 639 height 131
click at [234, 307] on textarea "Your ide ahas been discussed and debated in the seminars and tutorials" at bounding box center [503, 359] width 639 height 131
drag, startPoint x: 379, startPoint y: 325, endPoint x: 420, endPoint y: 324, distance: 41.8
click at [380, 325] on textarea "Your ideas has been discussed and debated in the seminars and tutorials" at bounding box center [503, 359] width 639 height 131
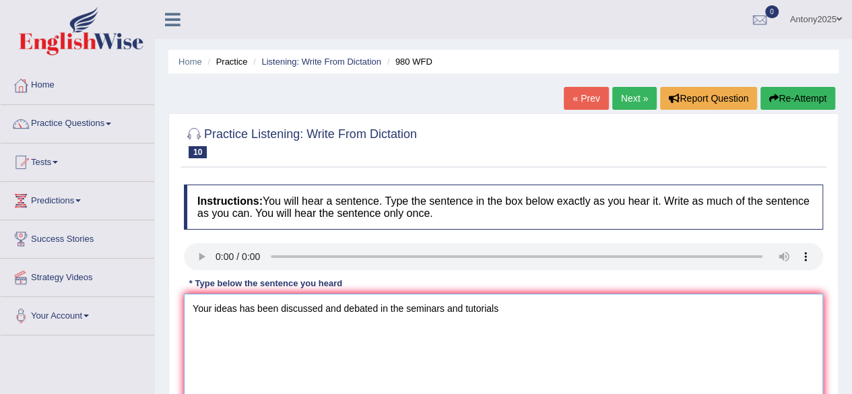
click at [507, 323] on textarea "Your ideas has been discussed and debated in the seminars and tutorials" at bounding box center [503, 359] width 639 height 131
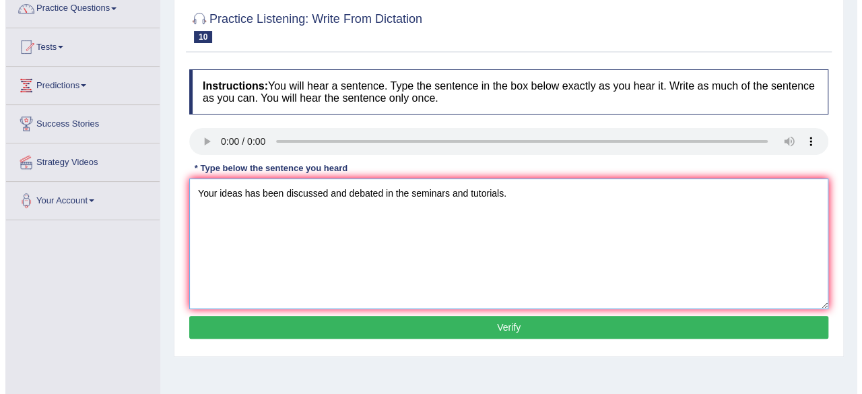
scroll to position [135, 0]
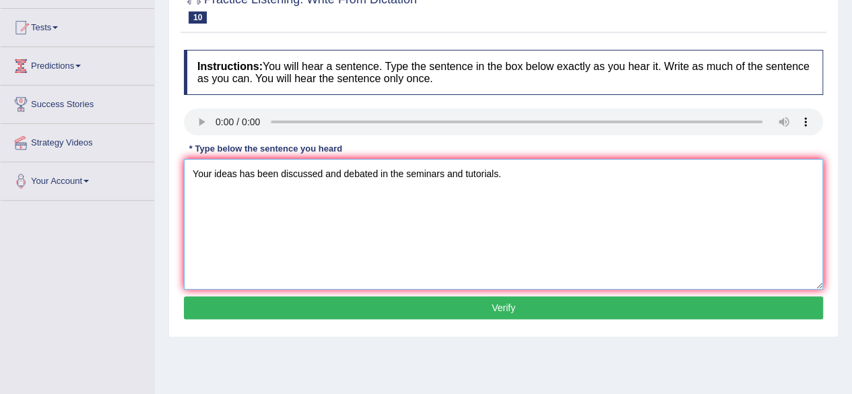
type textarea "Your ideas has been discussed and debated in the seminars and tutorials."
click at [496, 304] on button "Verify" at bounding box center [503, 307] width 639 height 23
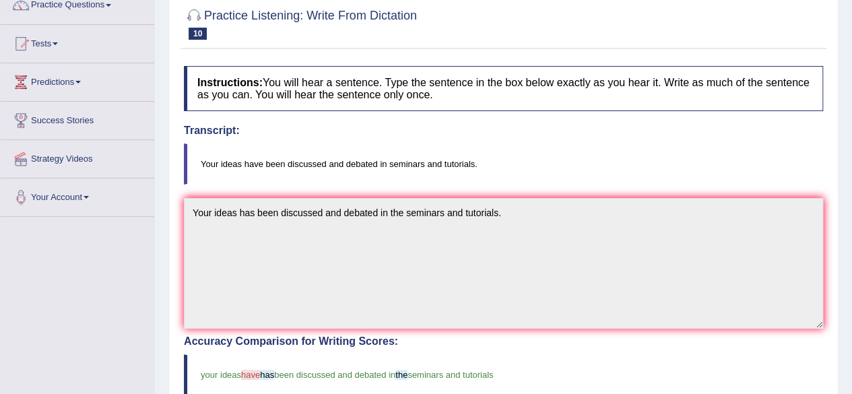
scroll to position [0, 0]
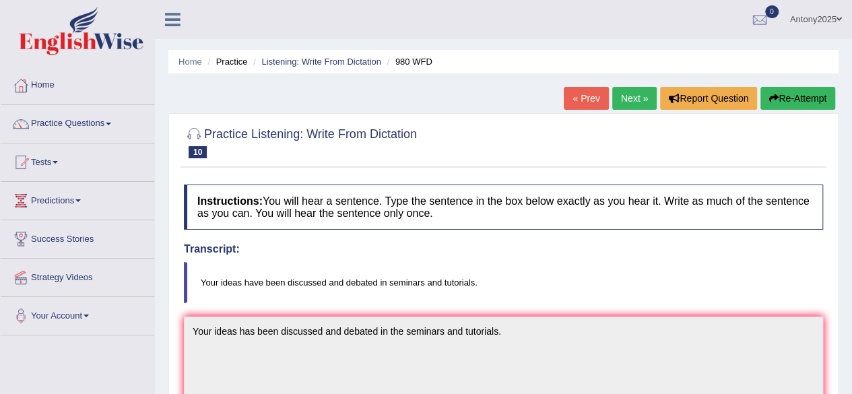
click at [641, 100] on link "Next »" at bounding box center [634, 98] width 44 height 23
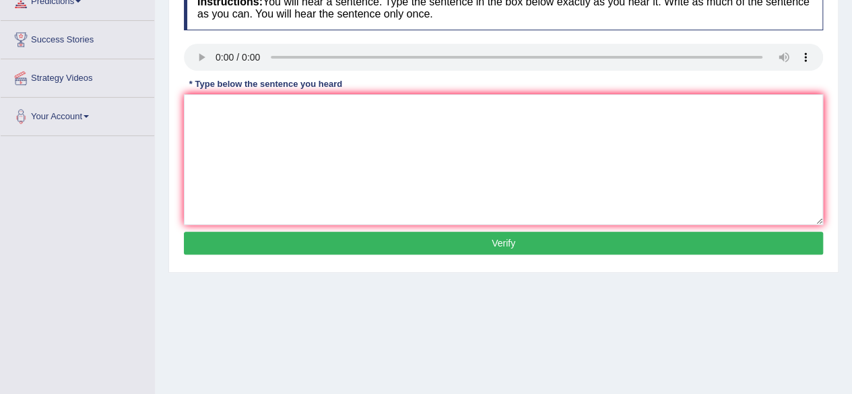
scroll to position [202, 0]
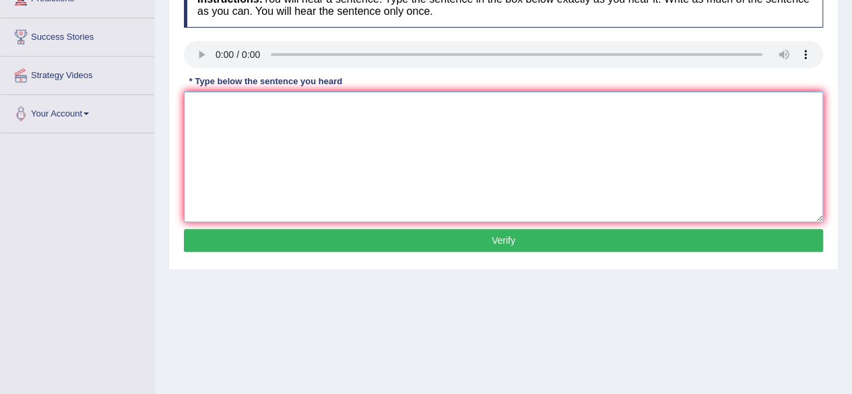
click at [261, 129] on textarea at bounding box center [503, 157] width 639 height 131
click at [208, 110] on textarea at bounding box center [503, 157] width 639 height 131
click at [230, 107] on textarea "The voca ie peculain in th efiel di jargon" at bounding box center [503, 157] width 639 height 131
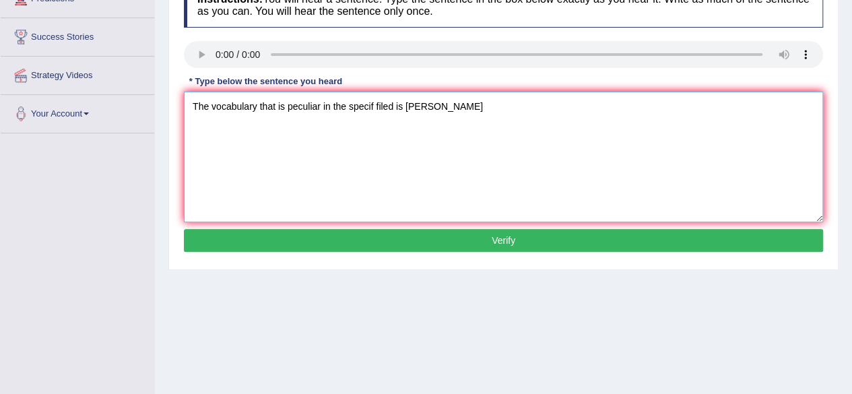
click at [411, 105] on textarea "The vocabulary that is peculiar in the specif filed is hargon" at bounding box center [503, 157] width 639 height 131
type textarea "The vocabulary that is peculiar in the specif filed is Jargon"
click at [472, 229] on button "Verify" at bounding box center [503, 240] width 639 height 23
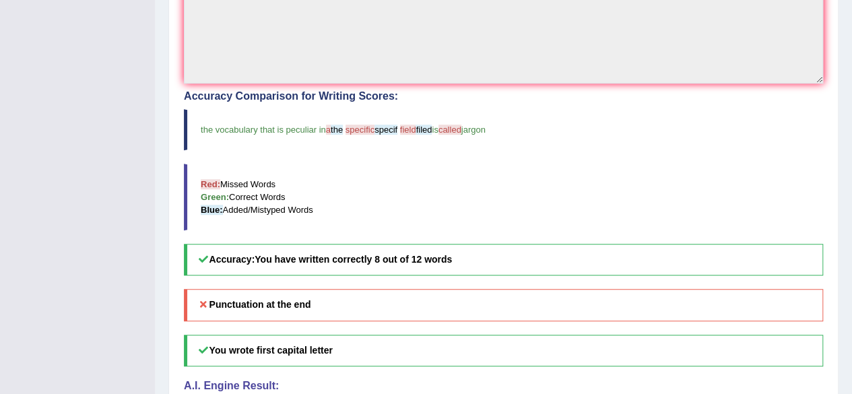
scroll to position [269, 0]
